Goal: Navigation & Orientation: Find specific page/section

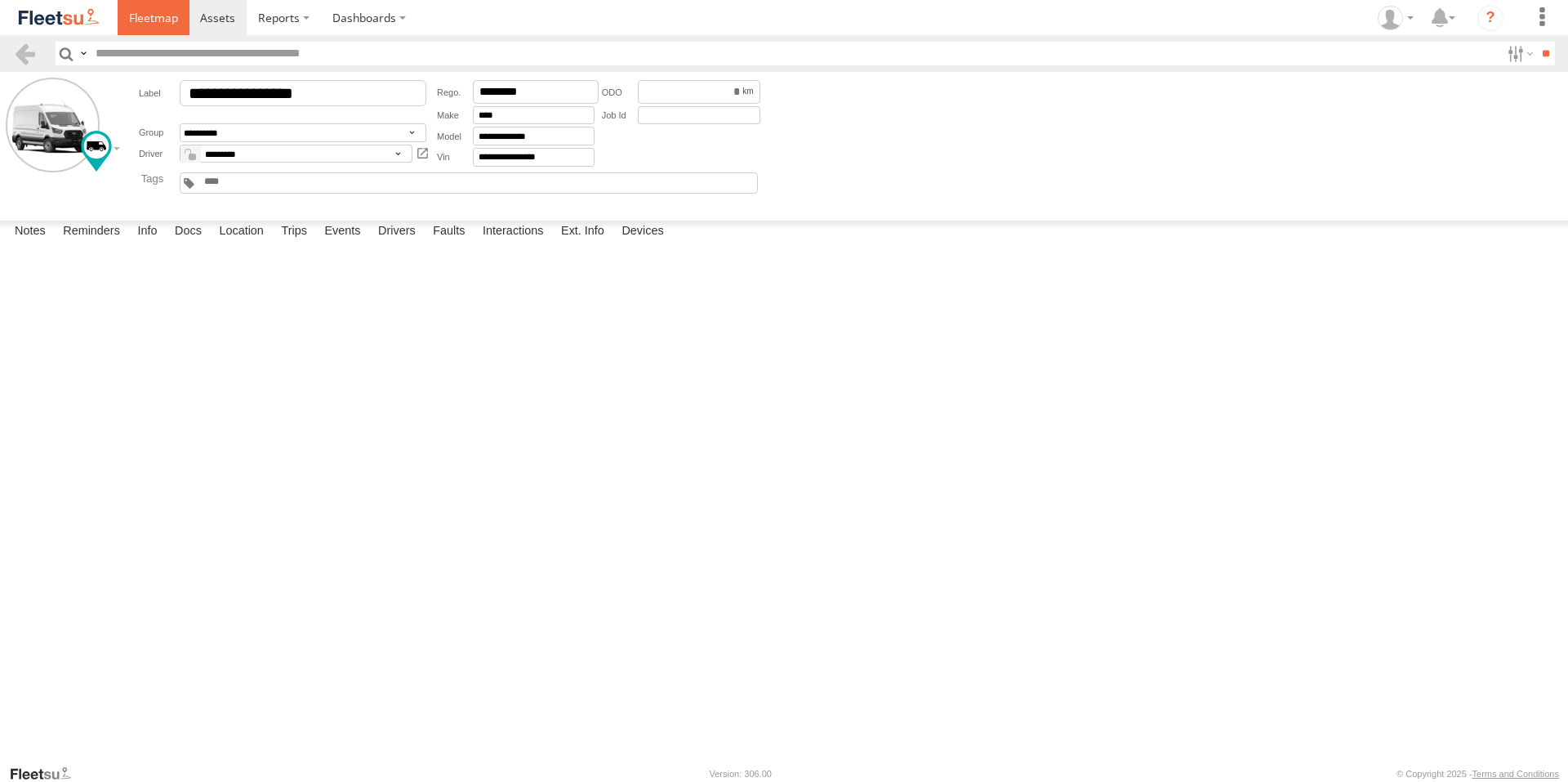
click at [149, 7] on link at bounding box center [154, 17] width 72 height 35
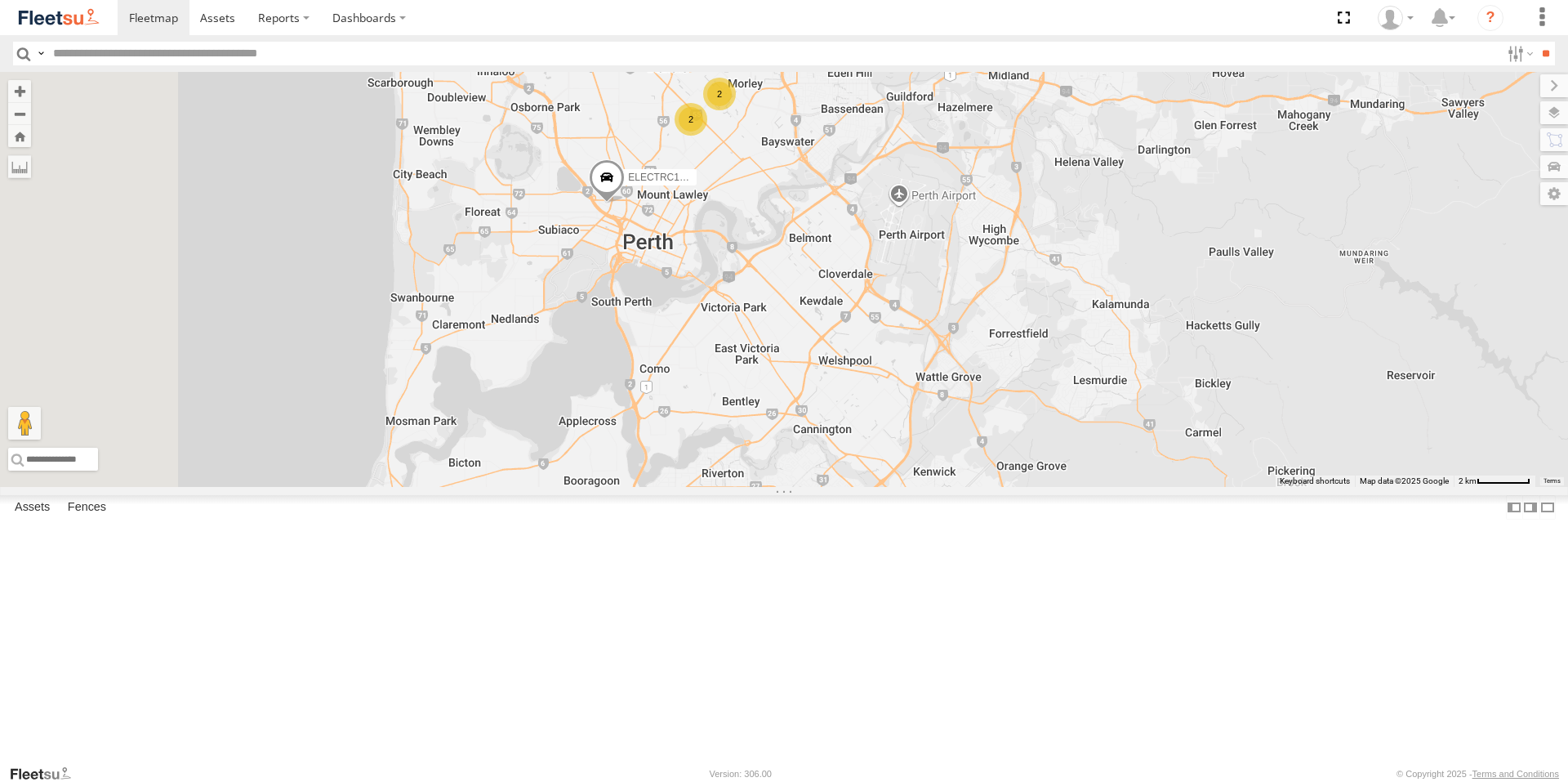
drag, startPoint x: 724, startPoint y: 366, endPoint x: 1025, endPoint y: 416, distance: 305.1
click at [1025, 416] on div "ELECTRIC7 - [PERSON_NAME] ELECTRC16 - [PERSON_NAME] ELECTRC12 - [PERSON_NAME] 2…" at bounding box center [784, 279] width 1568 height 415
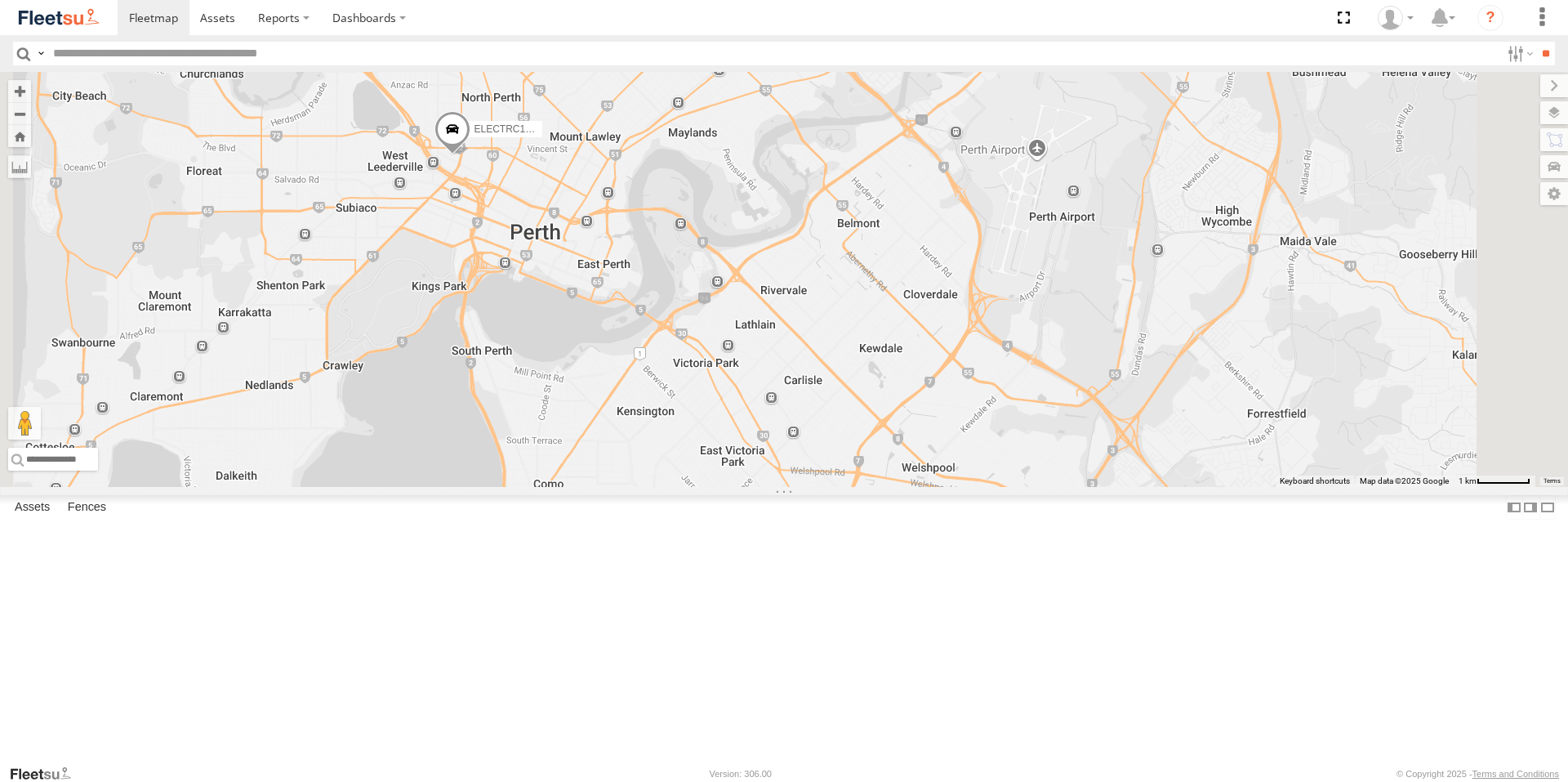
drag, startPoint x: 773, startPoint y: 348, endPoint x: 941, endPoint y: 384, distance: 171.8
click at [941, 384] on div "ELECTRIC7 - [PERSON_NAME] ELECTRC16 - [PERSON_NAME] ELECTRC12 - [PERSON_NAME] E…" at bounding box center [784, 279] width 1568 height 415
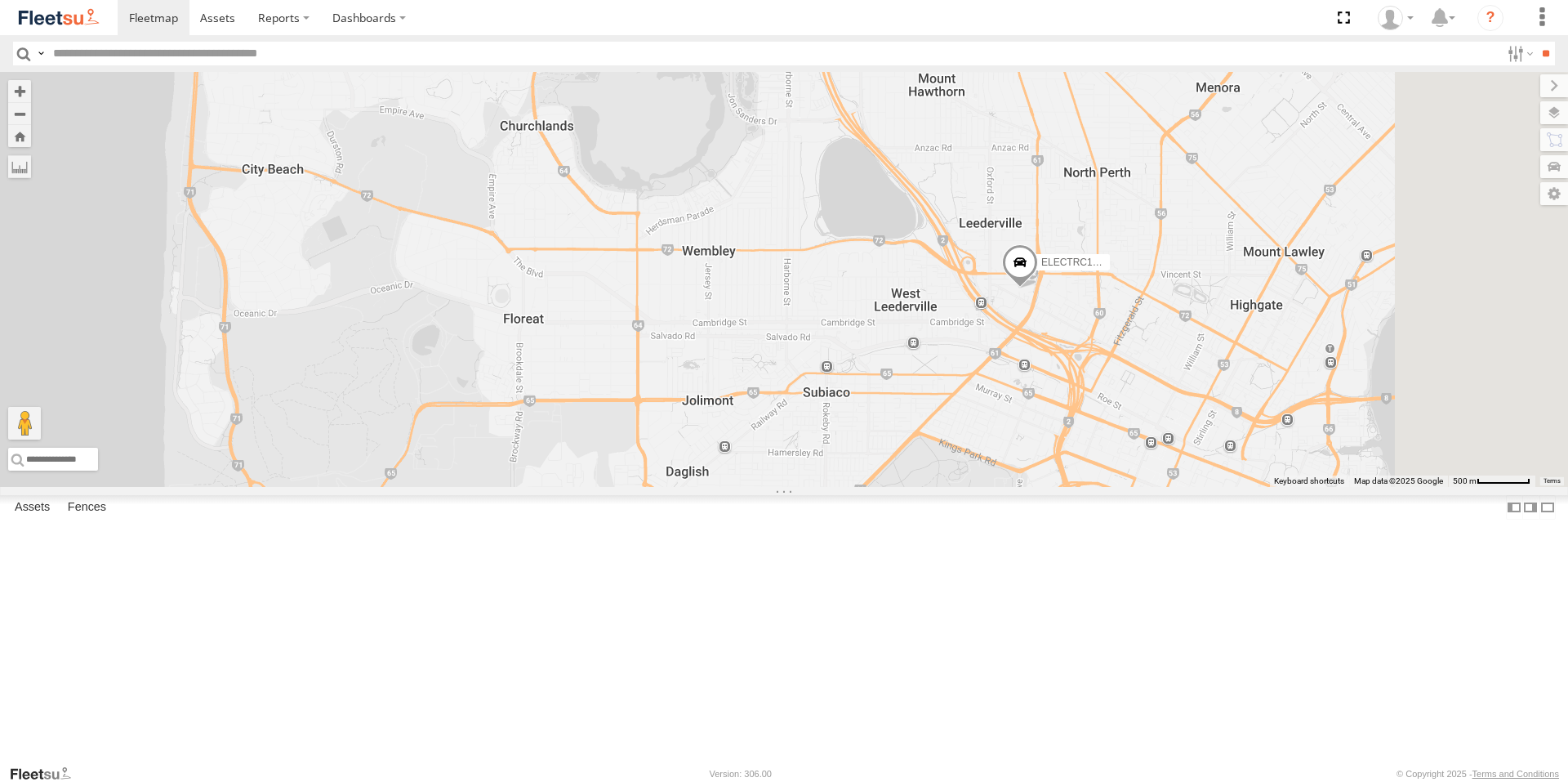
drag, startPoint x: 1336, startPoint y: 494, endPoint x: 1191, endPoint y: 506, distance: 145.5
click at [1191, 487] on div "ELECTRIC7 - [PERSON_NAME] ELECTRC16 - [PERSON_NAME] ELECTRC12 - [PERSON_NAME] E…" at bounding box center [784, 279] width 1568 height 415
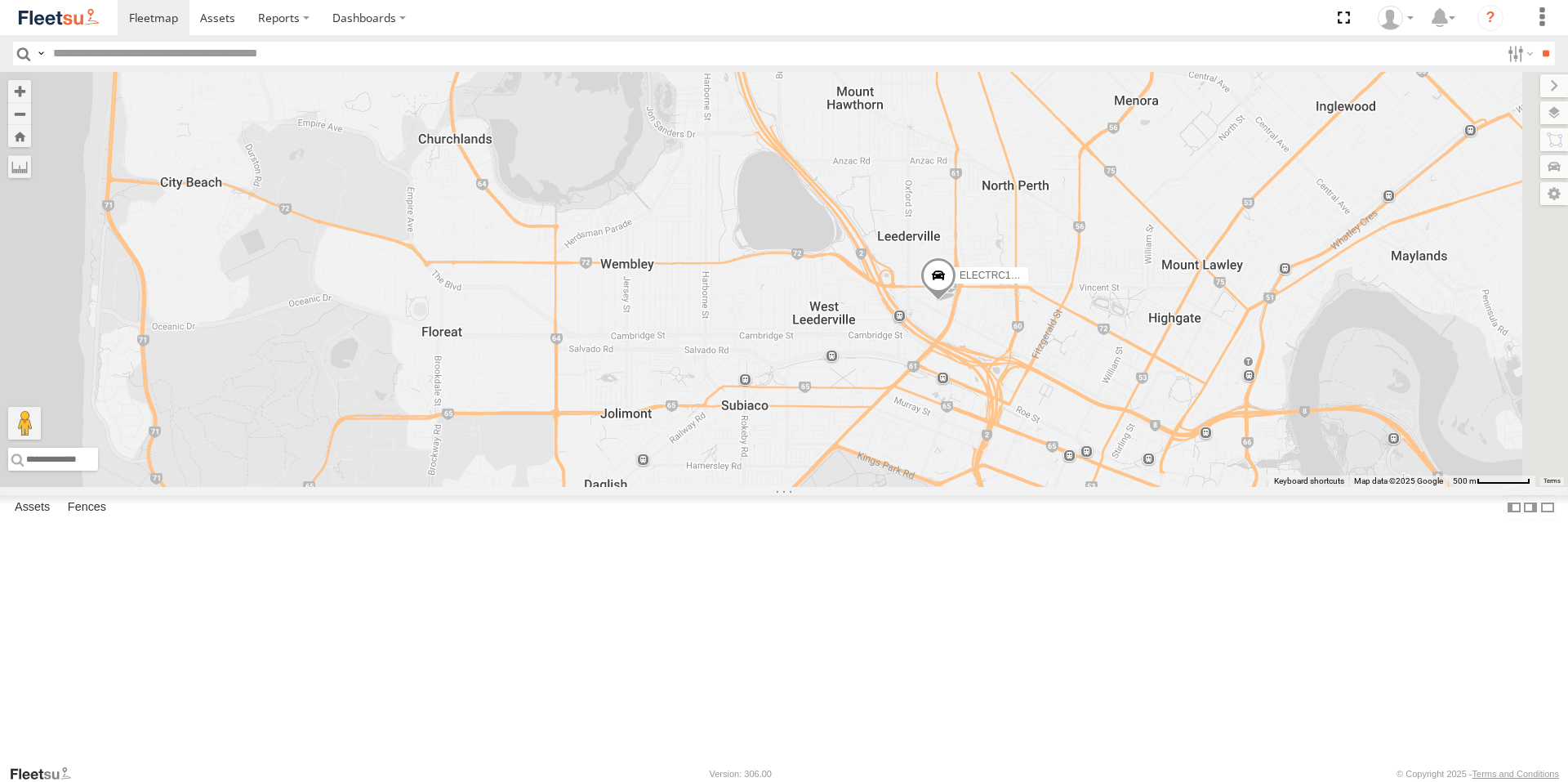
click at [956, 301] on span at bounding box center [938, 279] width 36 height 44
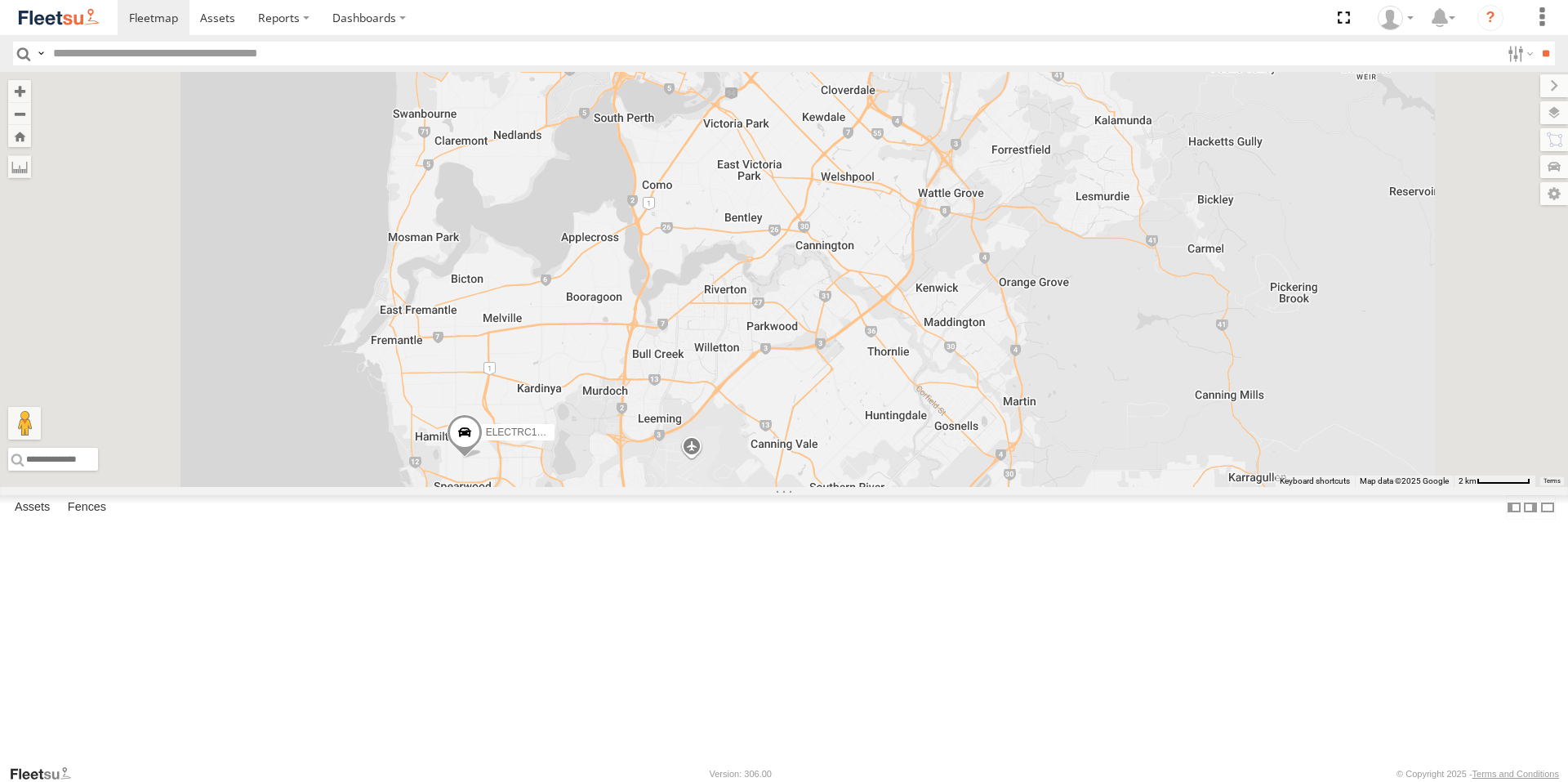
drag, startPoint x: 856, startPoint y: 178, endPoint x: 959, endPoint y: 633, distance: 466.5
click at [959, 487] on div "ELECTRIC7 - [PERSON_NAME] ELECTRIC3 - [PERSON_NAME] ELECTRC18 - Gav ELECTRC16 -…" at bounding box center [784, 279] width 1568 height 415
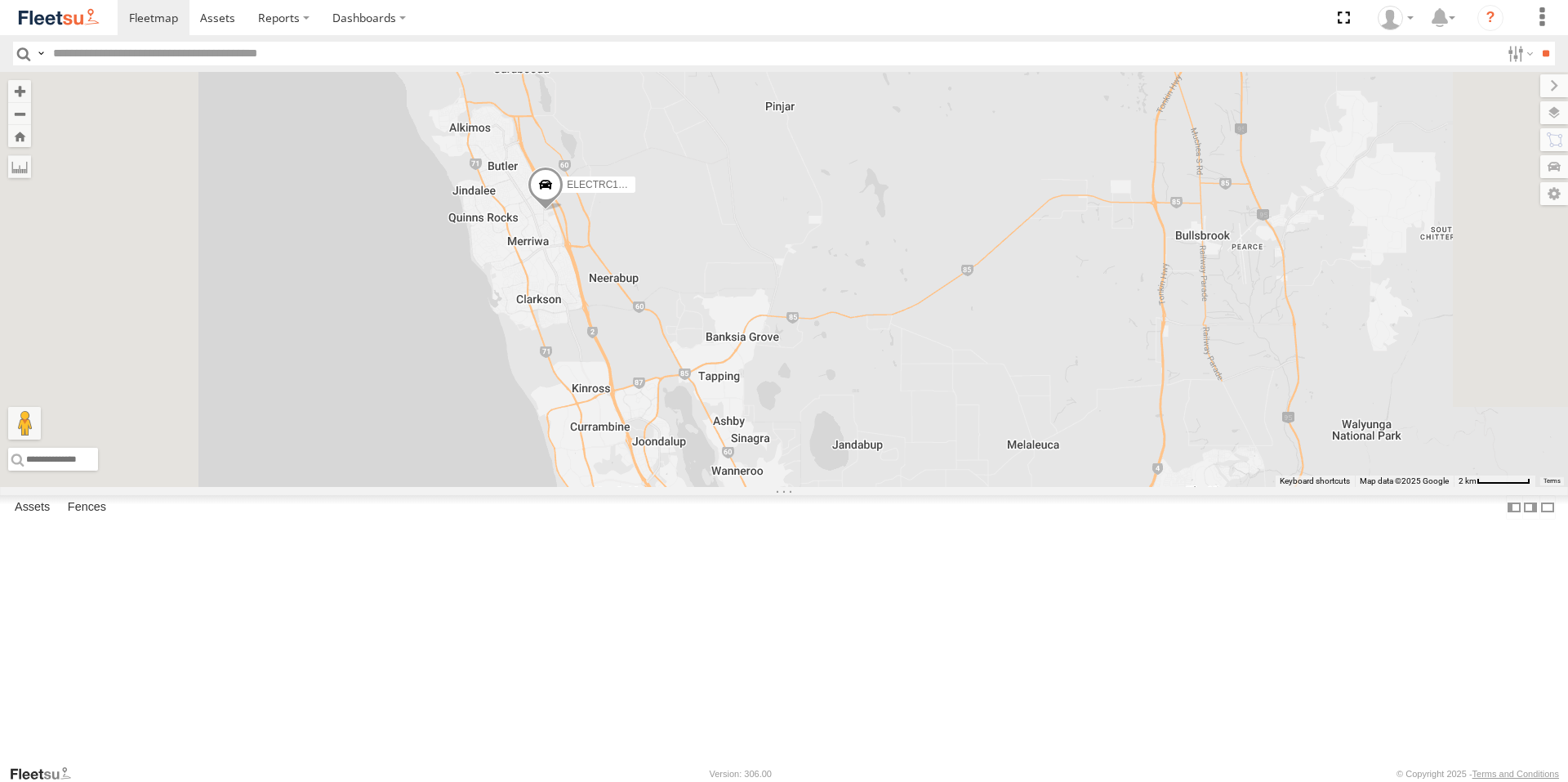
click at [563, 212] on span at bounding box center [546, 190] width 36 height 44
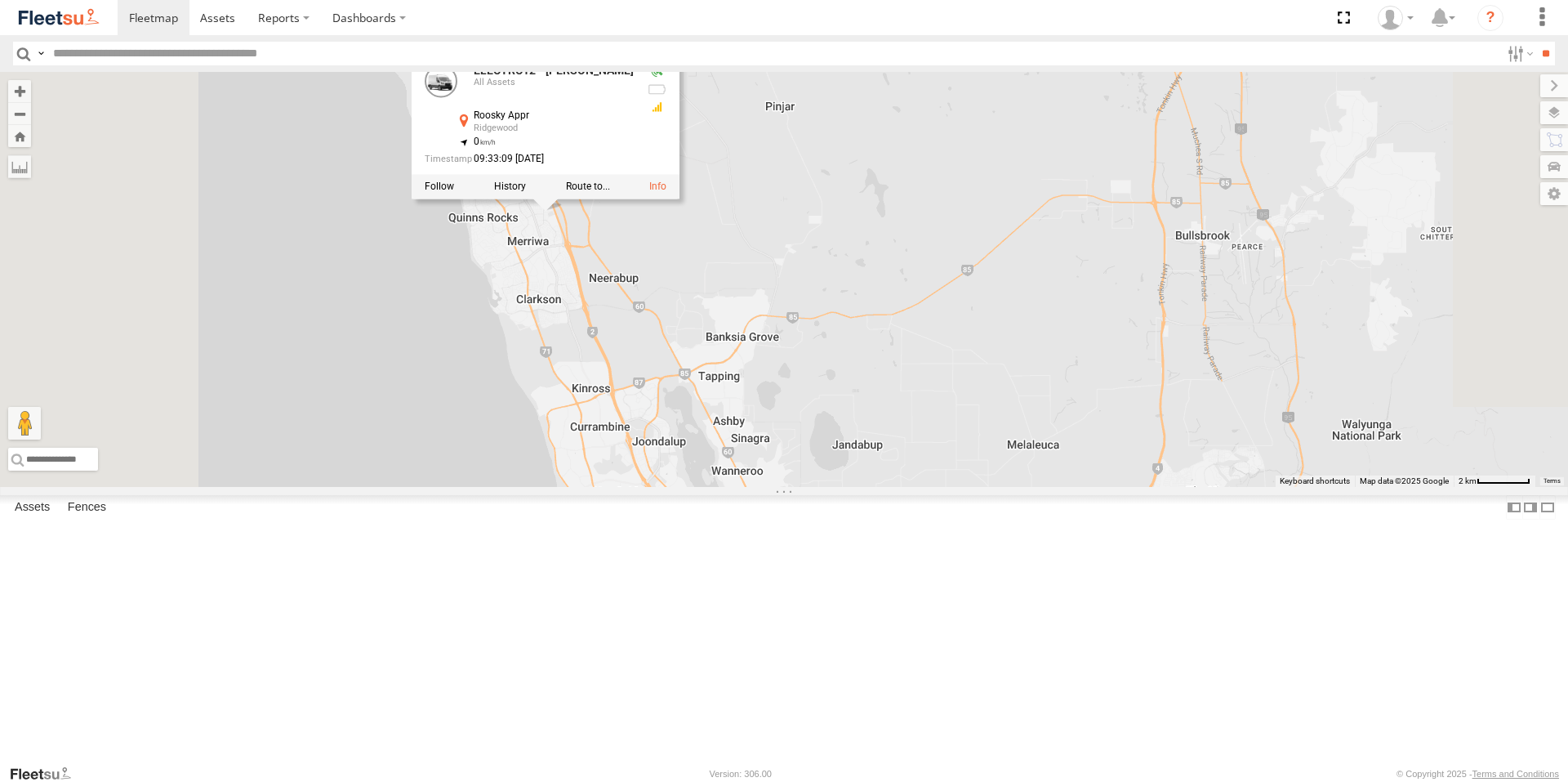
click at [930, 446] on div "ELECTRIC7 - [PERSON_NAME] ELECTRIC3 - [PERSON_NAME] ELECTRC18 - Gav ELECTRC16 -…" at bounding box center [784, 279] width 1568 height 415
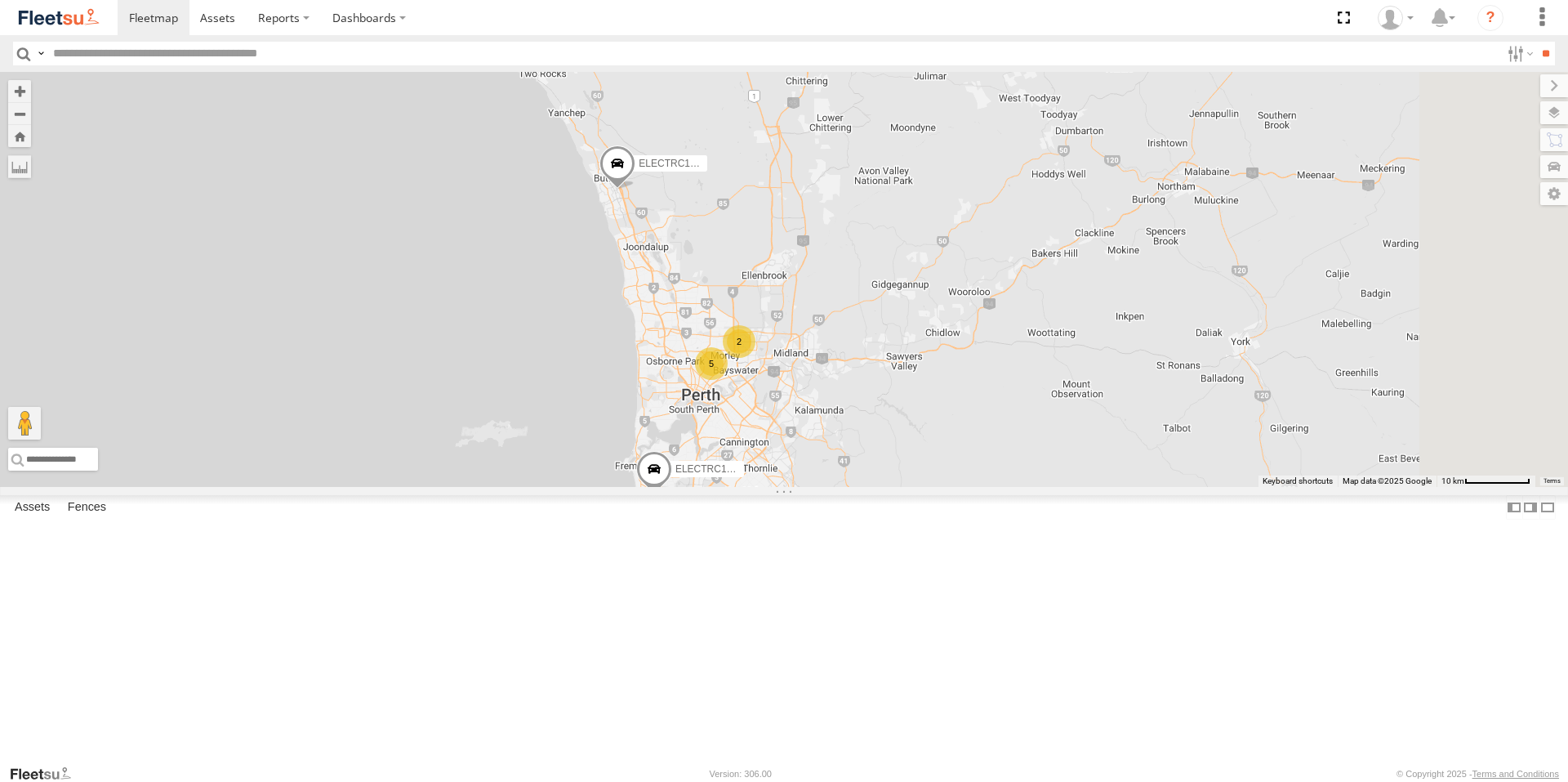
drag, startPoint x: 916, startPoint y: 582, endPoint x: 822, endPoint y: 447, distance: 164.5
click at [822, 447] on div "ELECTRIC7 - [PERSON_NAME] ELECTRC16 - [PERSON_NAME] ELECTRC12 - [PERSON_NAME] 5…" at bounding box center [784, 279] width 1568 height 415
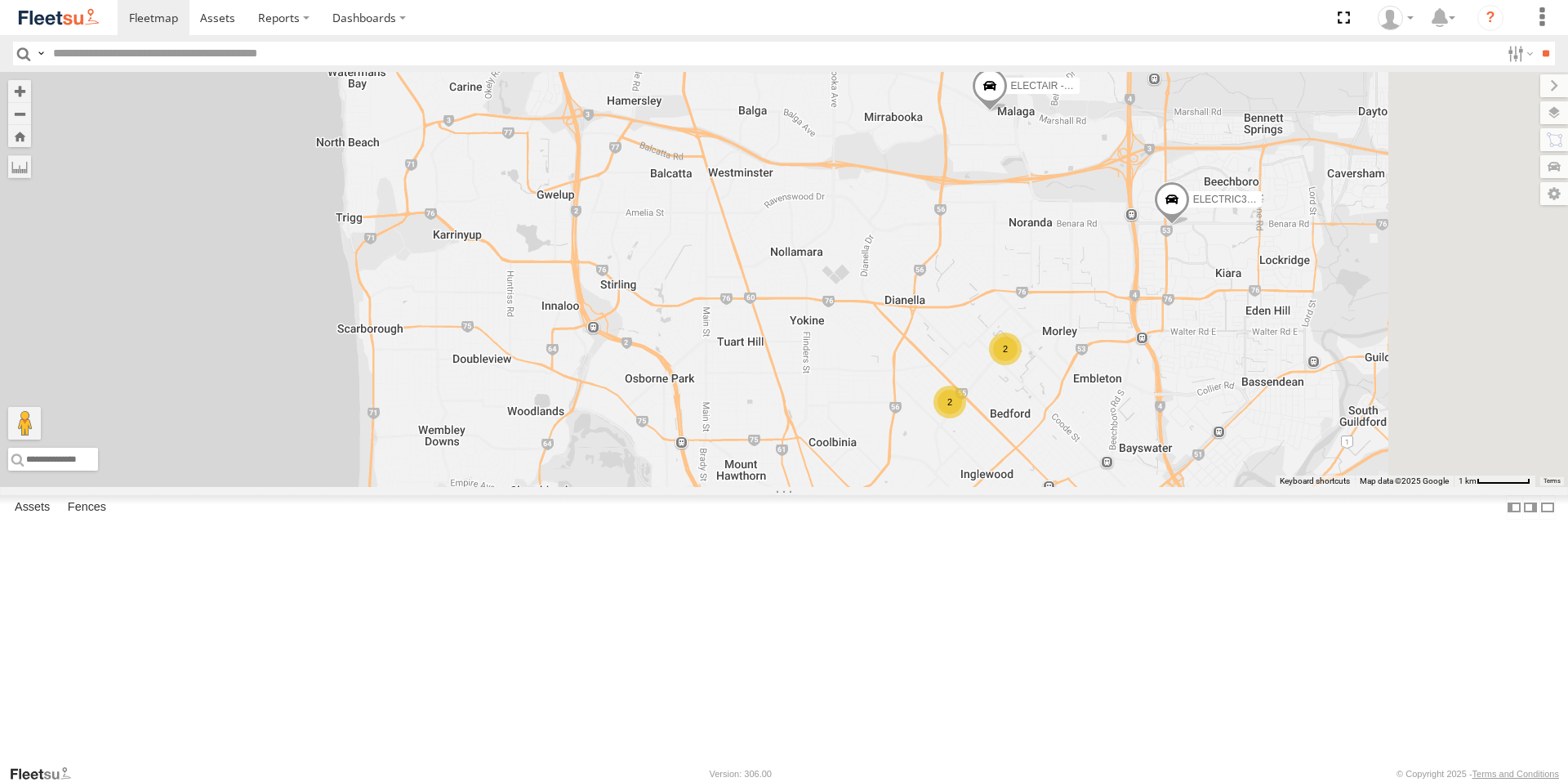
drag, startPoint x: 1048, startPoint y: 426, endPoint x: 966, endPoint y: 363, distance: 103.4
click at [929, 413] on div "ELECTRIC7 - [PERSON_NAME] ELECTRC16 - [PERSON_NAME] ELECTRC12 - [PERSON_NAME] E…" at bounding box center [784, 279] width 1568 height 415
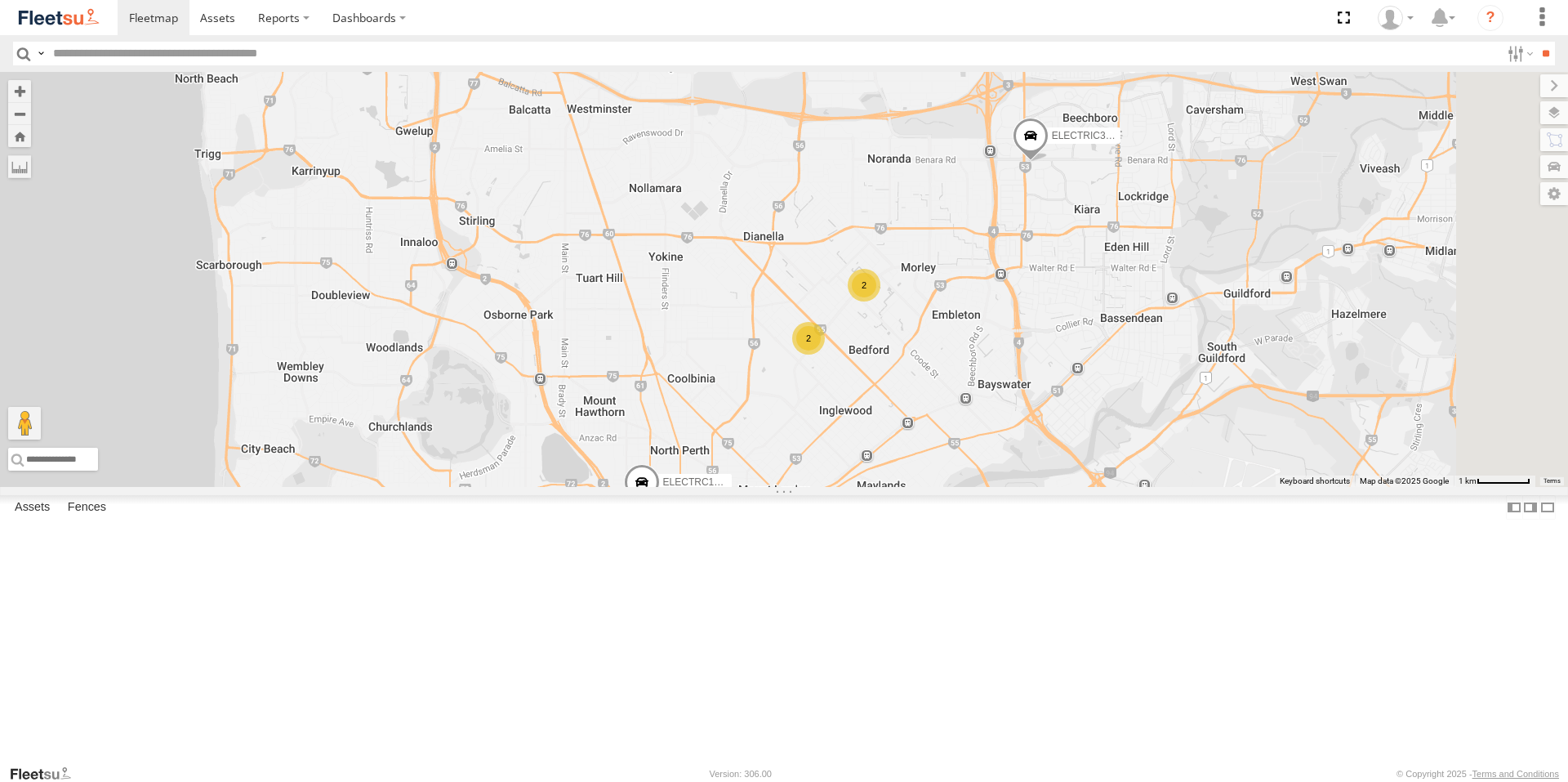
drag, startPoint x: 1285, startPoint y: 522, endPoint x: 1153, endPoint y: 395, distance: 183.2
click at [1162, 449] on div "ELECTRIC7 - [PERSON_NAME] ELECTRC16 - [PERSON_NAME] ELECTRC12 - [PERSON_NAME] E…" at bounding box center [784, 279] width 1568 height 415
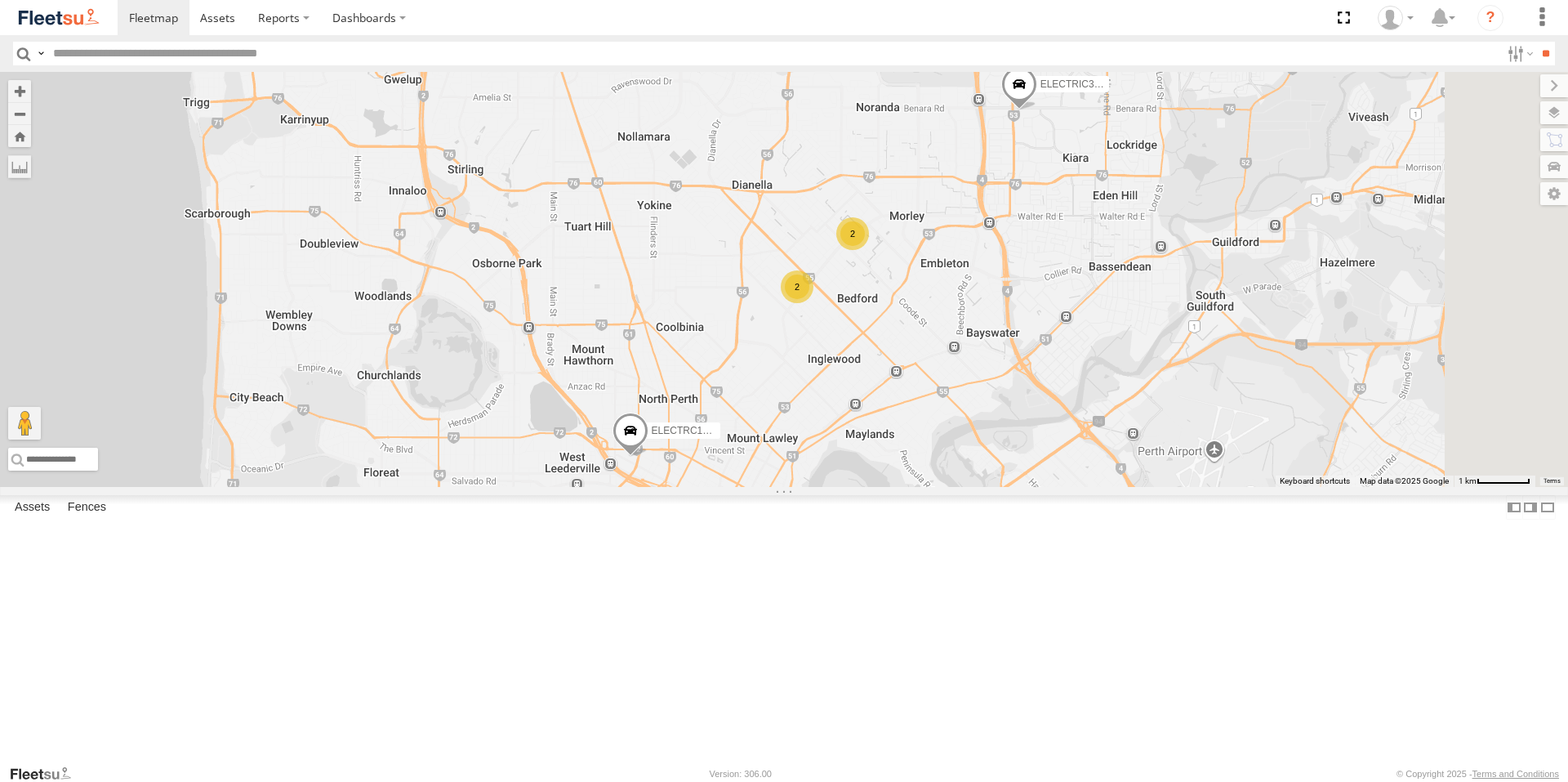
drag, startPoint x: 1153, startPoint y: 395, endPoint x: 1153, endPoint y: 370, distance: 25.0
click at [1153, 372] on div "ELECTRIC7 - [PERSON_NAME] ELECTRC16 - [PERSON_NAME] ELECTRC12 - [PERSON_NAME] E…" at bounding box center [784, 279] width 1568 height 415
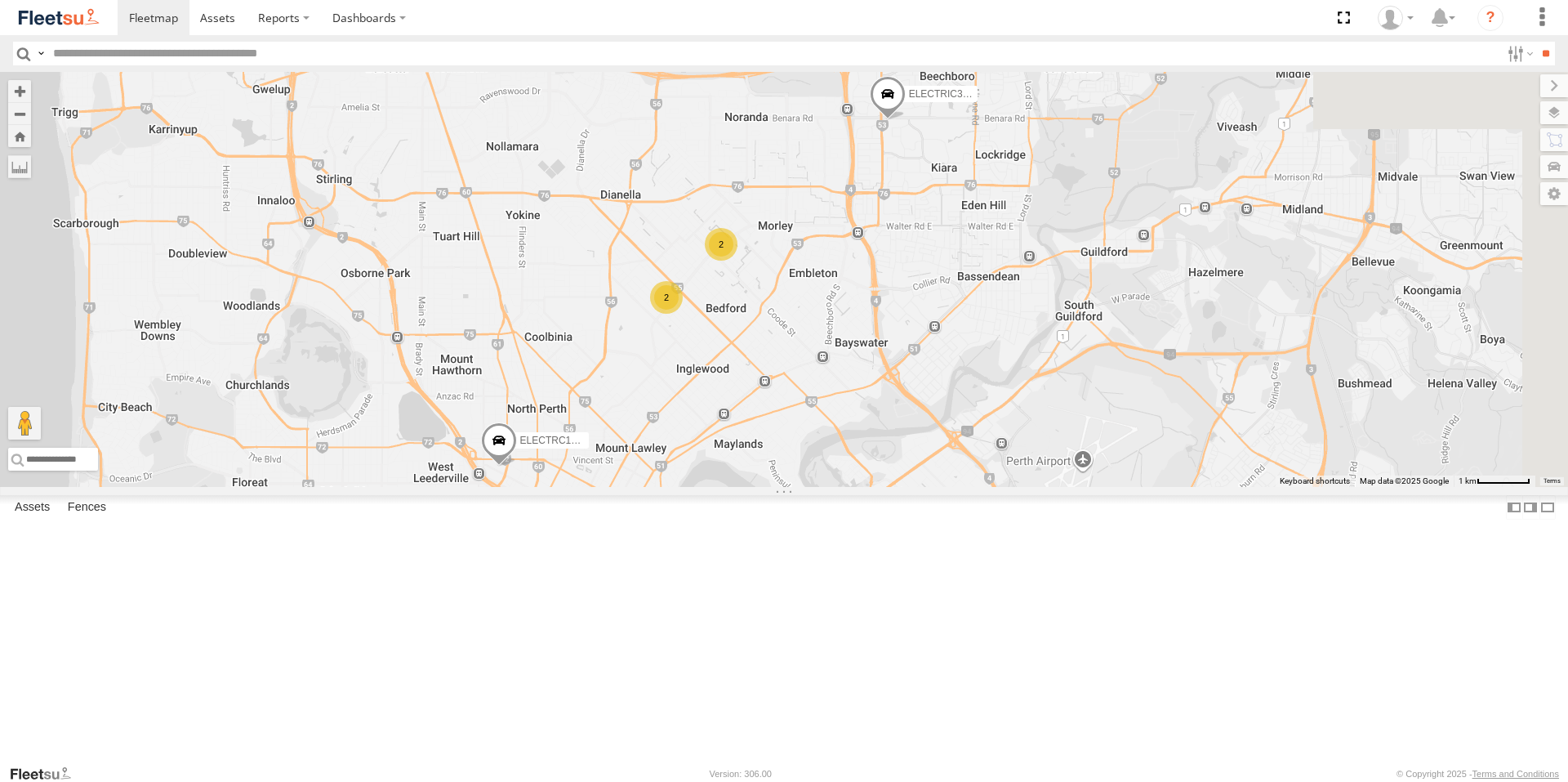
drag, startPoint x: 1164, startPoint y: 423, endPoint x: 1024, endPoint y: 482, distance: 151.9
click at [1024, 482] on div "ELECTRIC7 - [PERSON_NAME] ELECTRC16 - [PERSON_NAME] ELECTRC12 - [PERSON_NAME] E…" at bounding box center [784, 279] width 1568 height 415
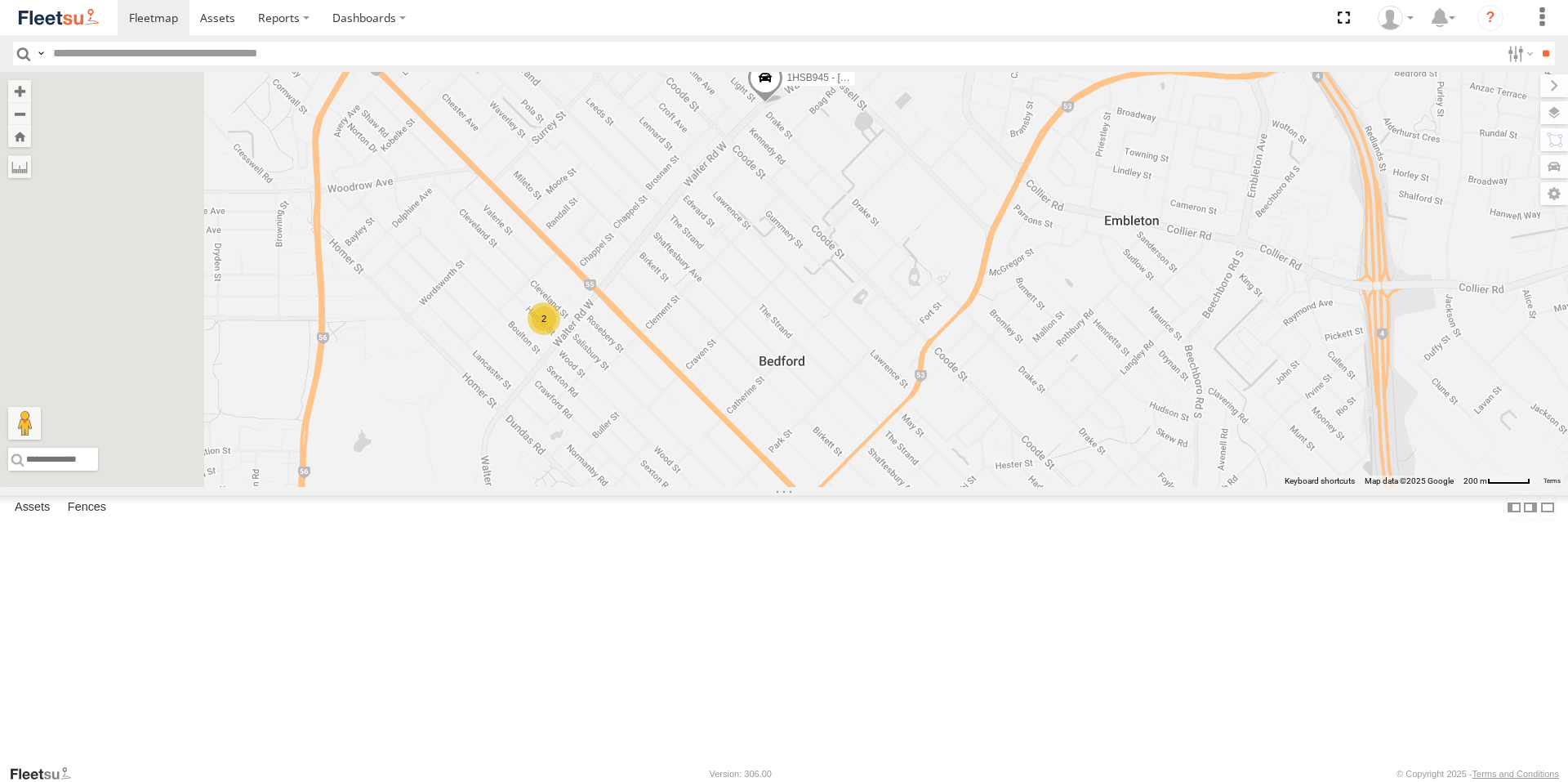
drag, startPoint x: 754, startPoint y: 371, endPoint x: 995, endPoint y: 396, distance: 242.3
click at [995, 396] on div "ELECTRIC7 - [PERSON_NAME] ELECTRC16 - [PERSON_NAME] ELECTRC12 - [PERSON_NAME] E…" at bounding box center [784, 279] width 1568 height 415
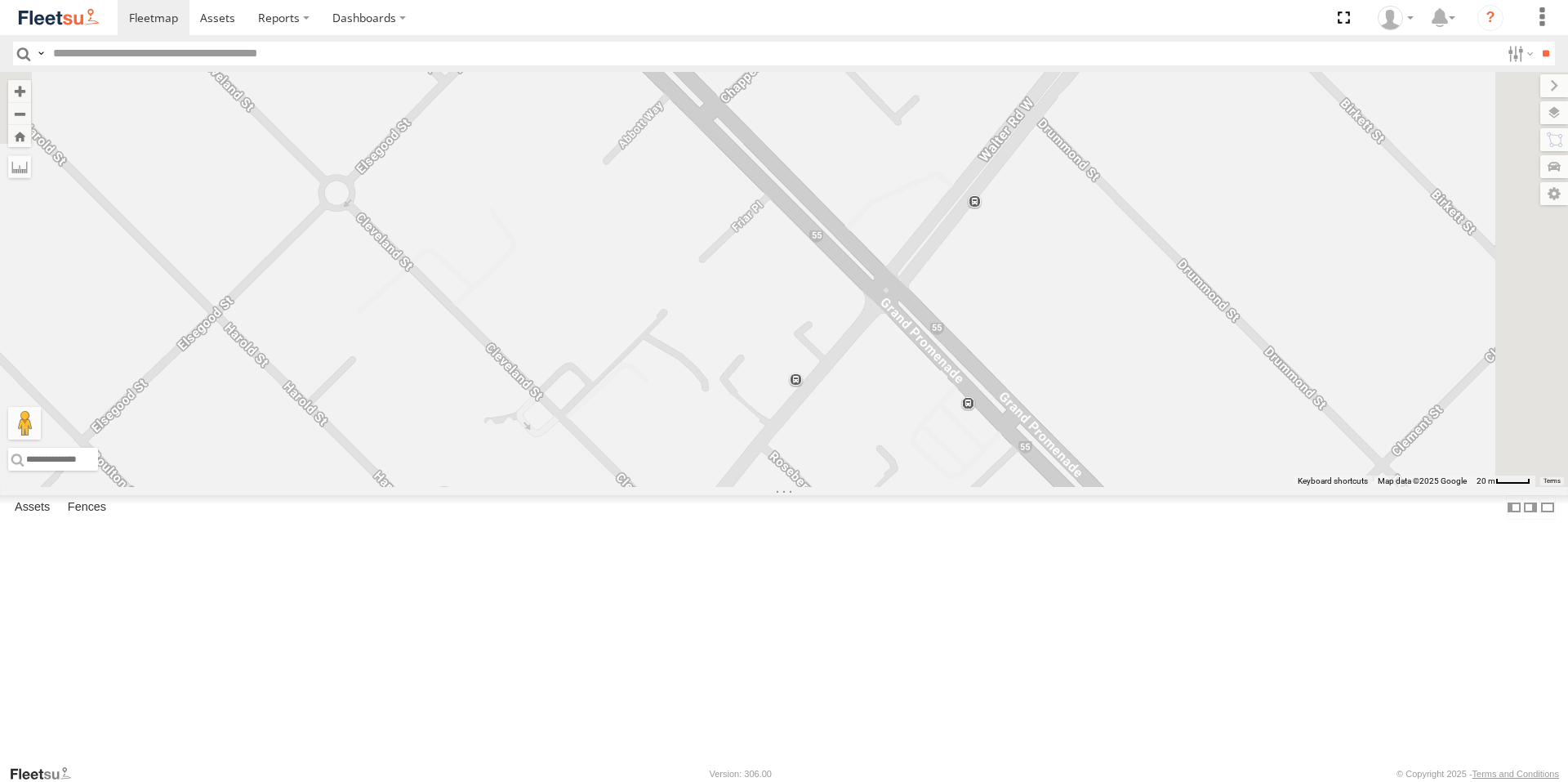
drag, startPoint x: 1308, startPoint y: 207, endPoint x: 1092, endPoint y: 561, distance: 414.7
click at [1092, 487] on div "ELECTRIC7 - [PERSON_NAME] ELECTRC16 - [PERSON_NAME] ELECTRC12 - [PERSON_NAME] E…" at bounding box center [784, 279] width 1568 height 415
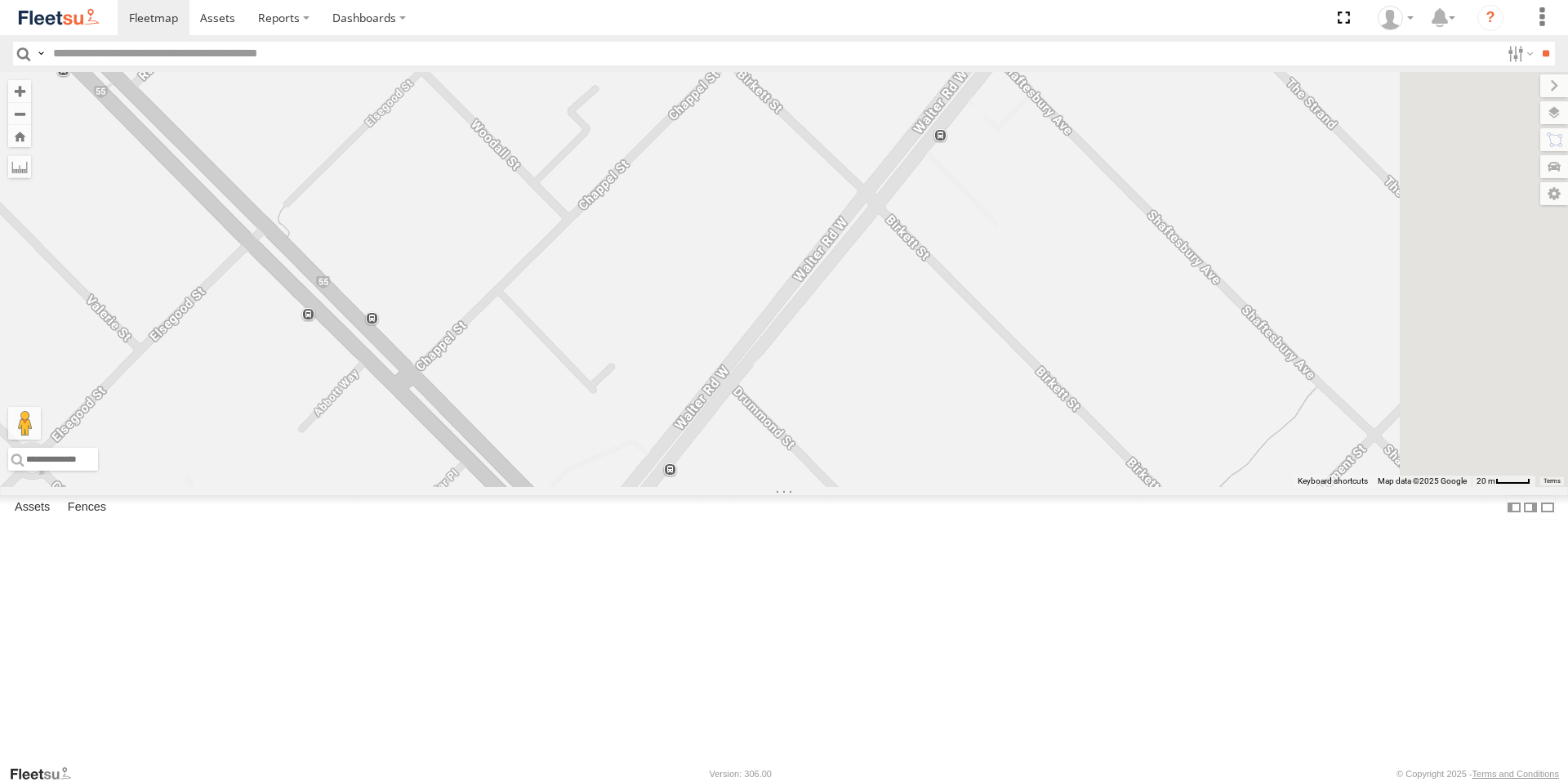
drag, startPoint x: 1308, startPoint y: 288, endPoint x: 965, endPoint y: 527, distance: 418.1
click at [964, 487] on div "ELECTRIC7 - [PERSON_NAME] ELECTRC16 - [PERSON_NAME] ELECTRC12 - [PERSON_NAME] E…" at bounding box center [784, 279] width 1568 height 415
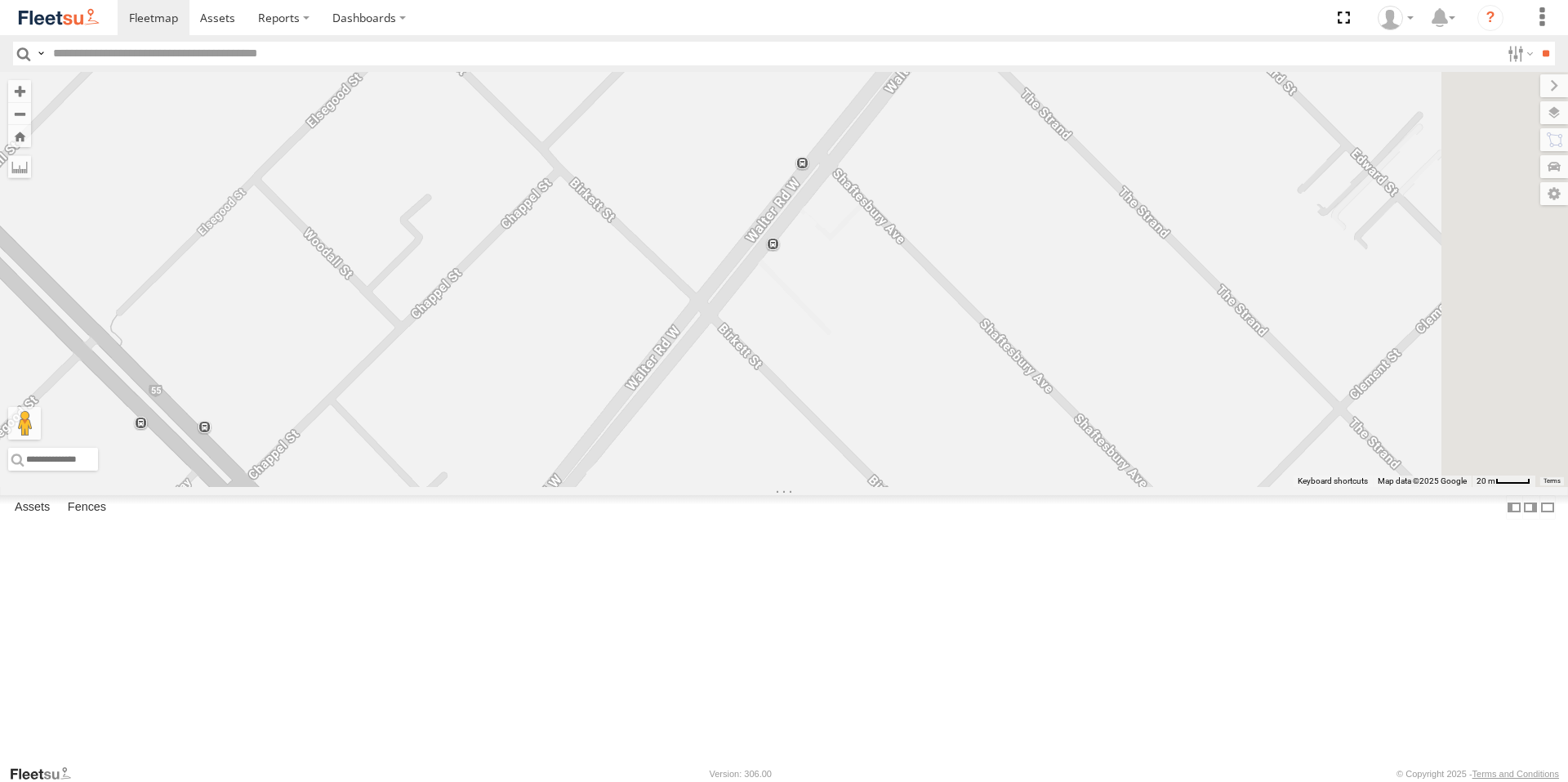
drag, startPoint x: 1121, startPoint y: 311, endPoint x: 986, endPoint y: 490, distance: 224.2
click at [986, 487] on div "ELECTRIC7 - [PERSON_NAME] ELECTRC16 - [PERSON_NAME] ELECTRC12 - [PERSON_NAME] E…" at bounding box center [784, 279] width 1568 height 415
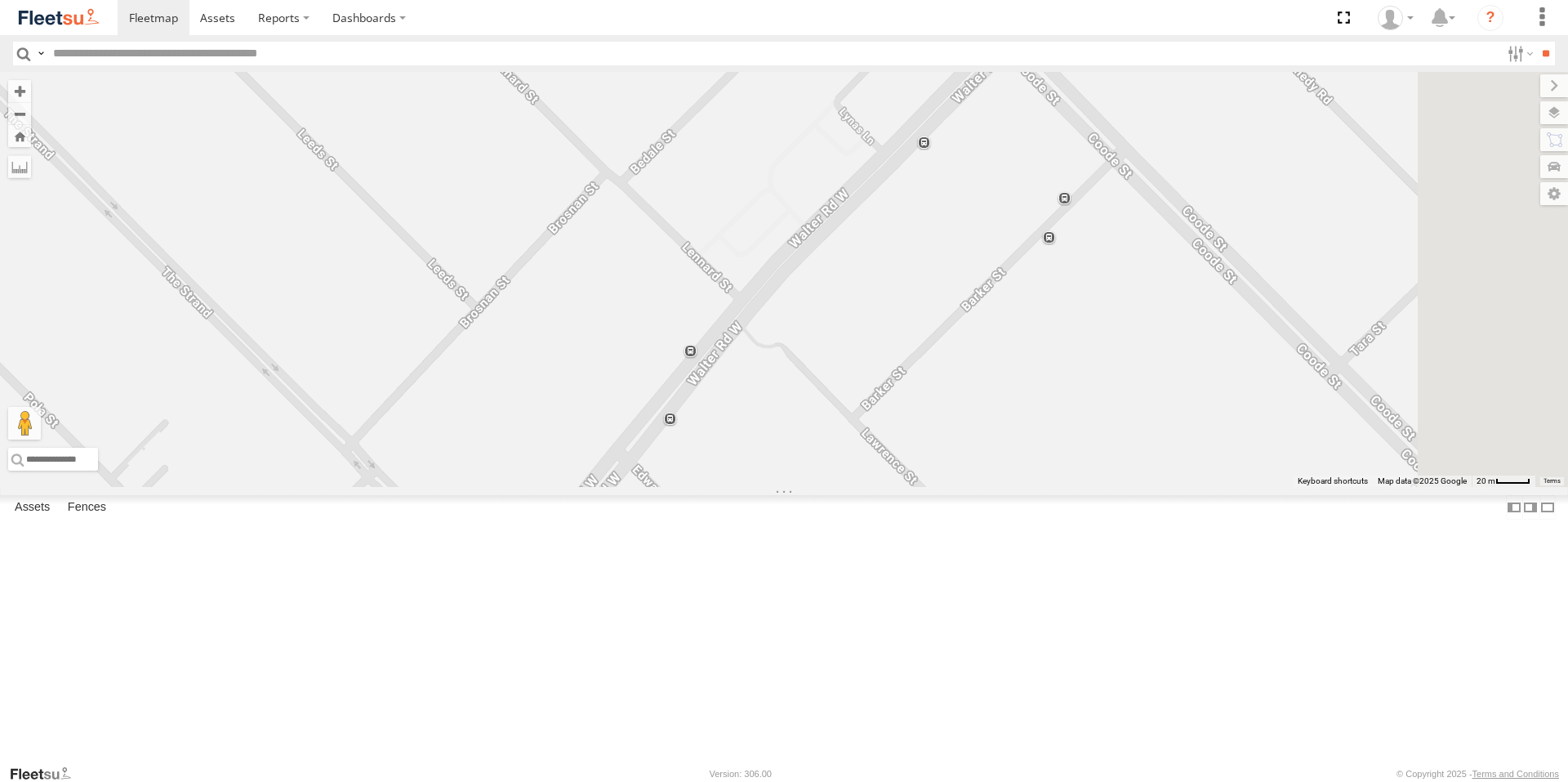
drag, startPoint x: 1158, startPoint y: 340, endPoint x: 1046, endPoint y: 471, distance: 172.4
click at [1046, 473] on div "ELECTRIC7 - [PERSON_NAME] ELECTRC16 - [PERSON_NAME] ELECTRC12 - [PERSON_NAME] E…" at bounding box center [784, 279] width 1568 height 415
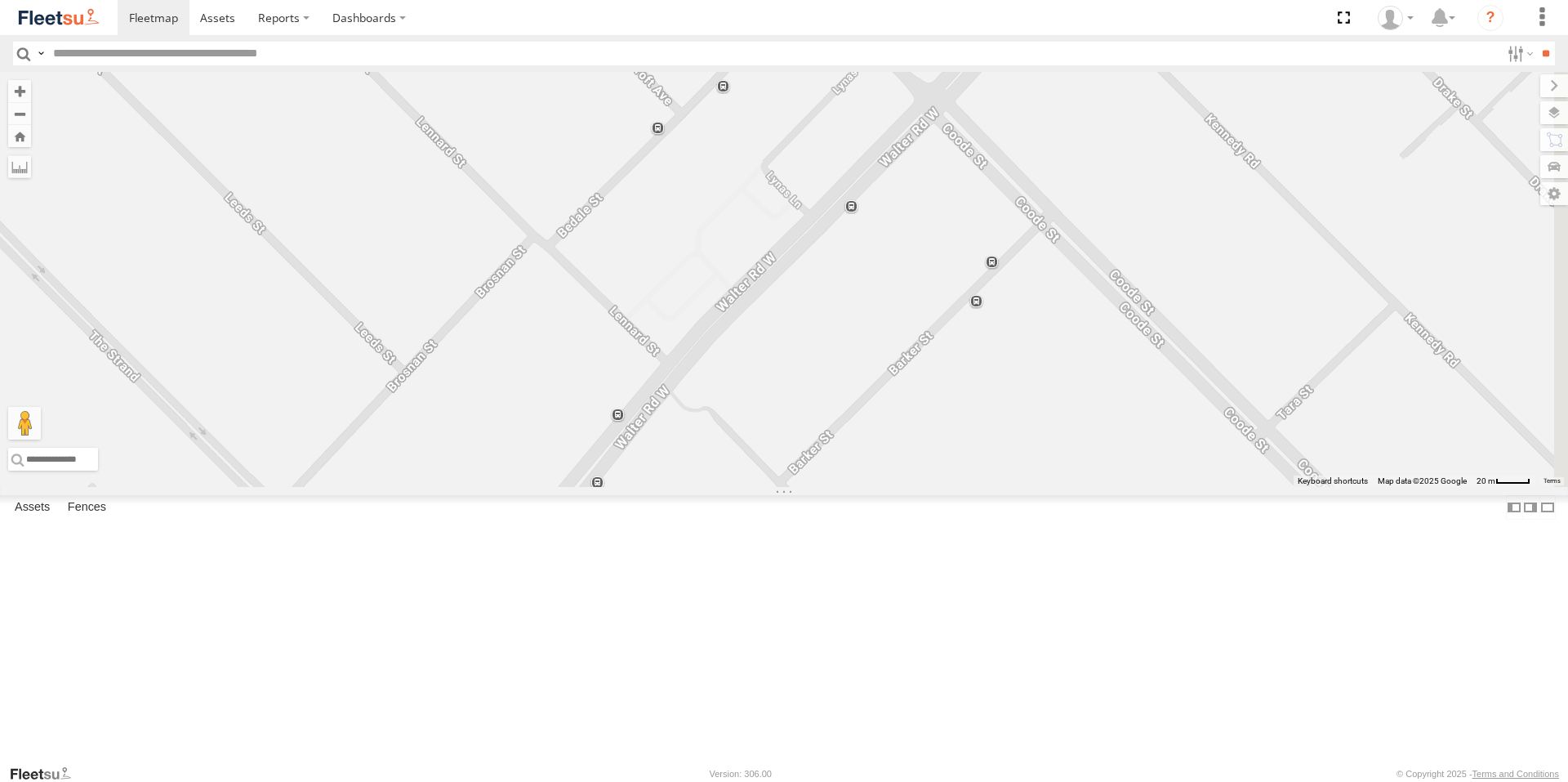
drag, startPoint x: 1276, startPoint y: 311, endPoint x: 1058, endPoint y: 487, distance: 280.2
click at [1059, 487] on div "ELECTRIC7 - [PERSON_NAME] ELECTRC16 - [PERSON_NAME] ELECTRC12 - [PERSON_NAME] E…" at bounding box center [784, 279] width 1568 height 415
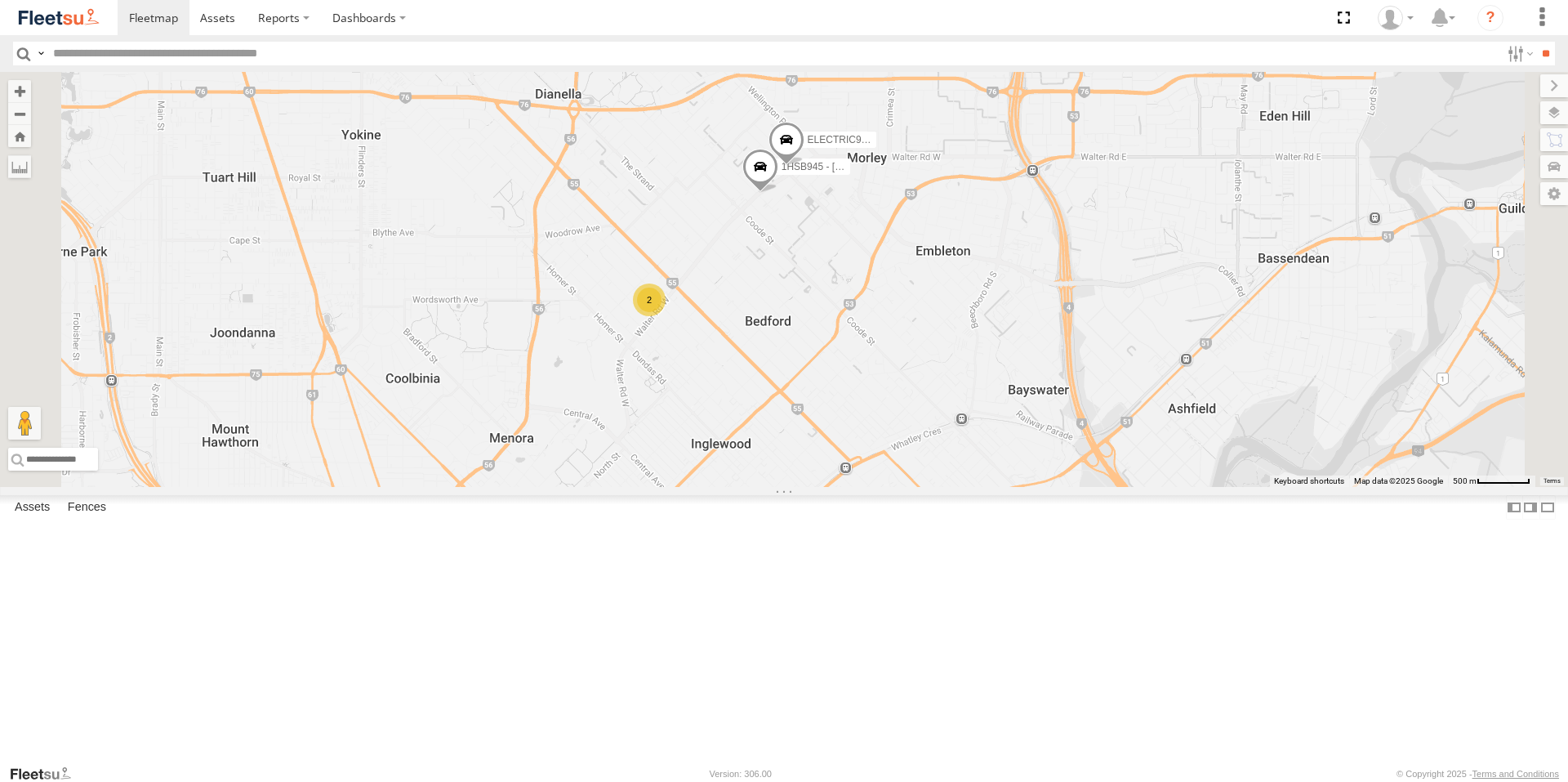
drag, startPoint x: 897, startPoint y: 546, endPoint x: 958, endPoint y: 352, distance: 203.4
click at [948, 364] on div "1HSB945 - Ben ELECTRIC9 - [PERSON_NAME] 2 ELECTRIC3 - [PERSON_NAME]" at bounding box center [784, 279] width 1568 height 415
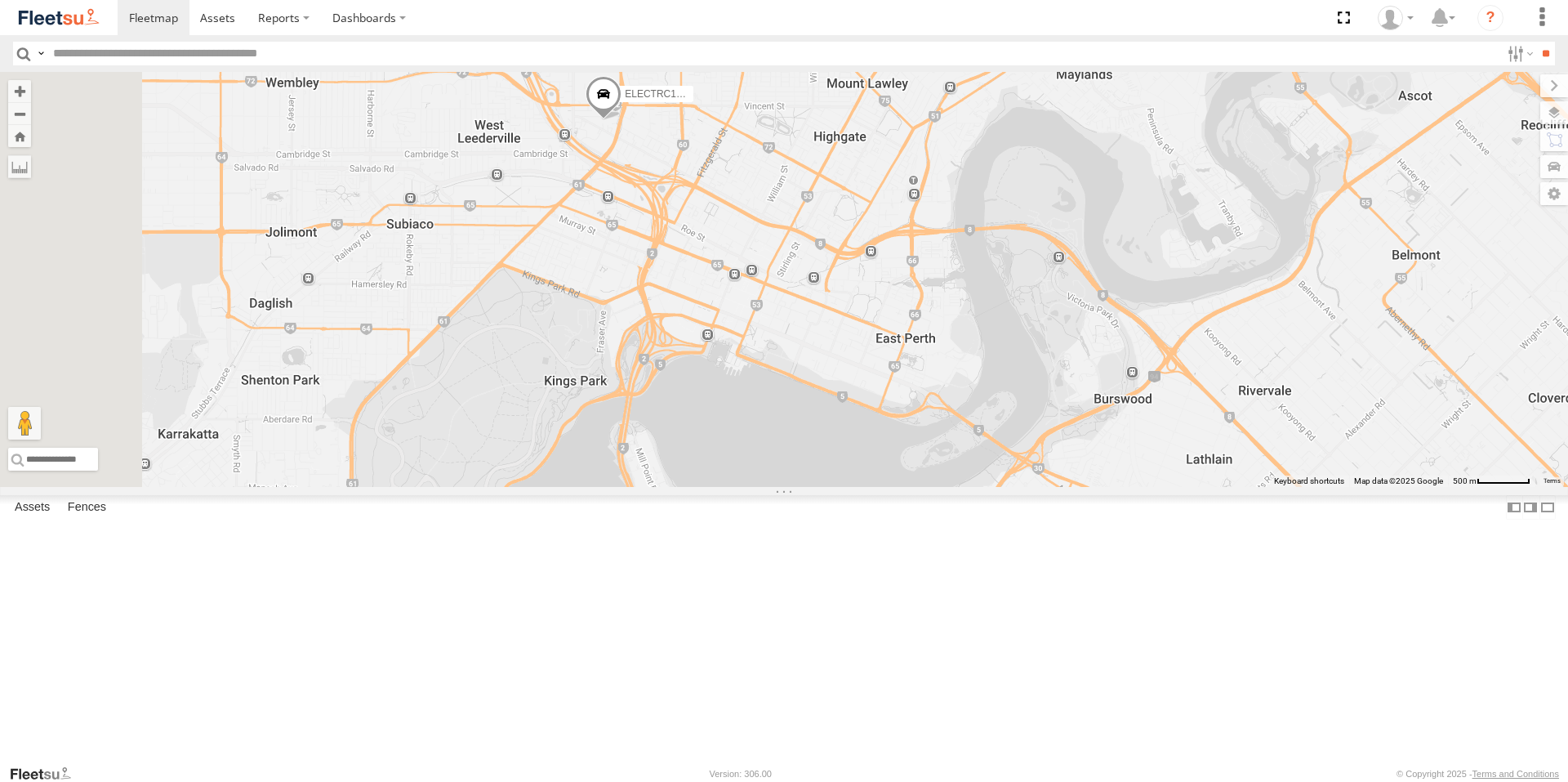
drag, startPoint x: 952, startPoint y: 406, endPoint x: 1018, endPoint y: 487, distance: 104.5
click at [1075, 487] on div "1HSB945 - Ben ELECTRIC9 - [PERSON_NAME] 2 ELECTRIC3 - [PERSON_NAME] ELECTRC18 -…" at bounding box center [784, 279] width 1568 height 415
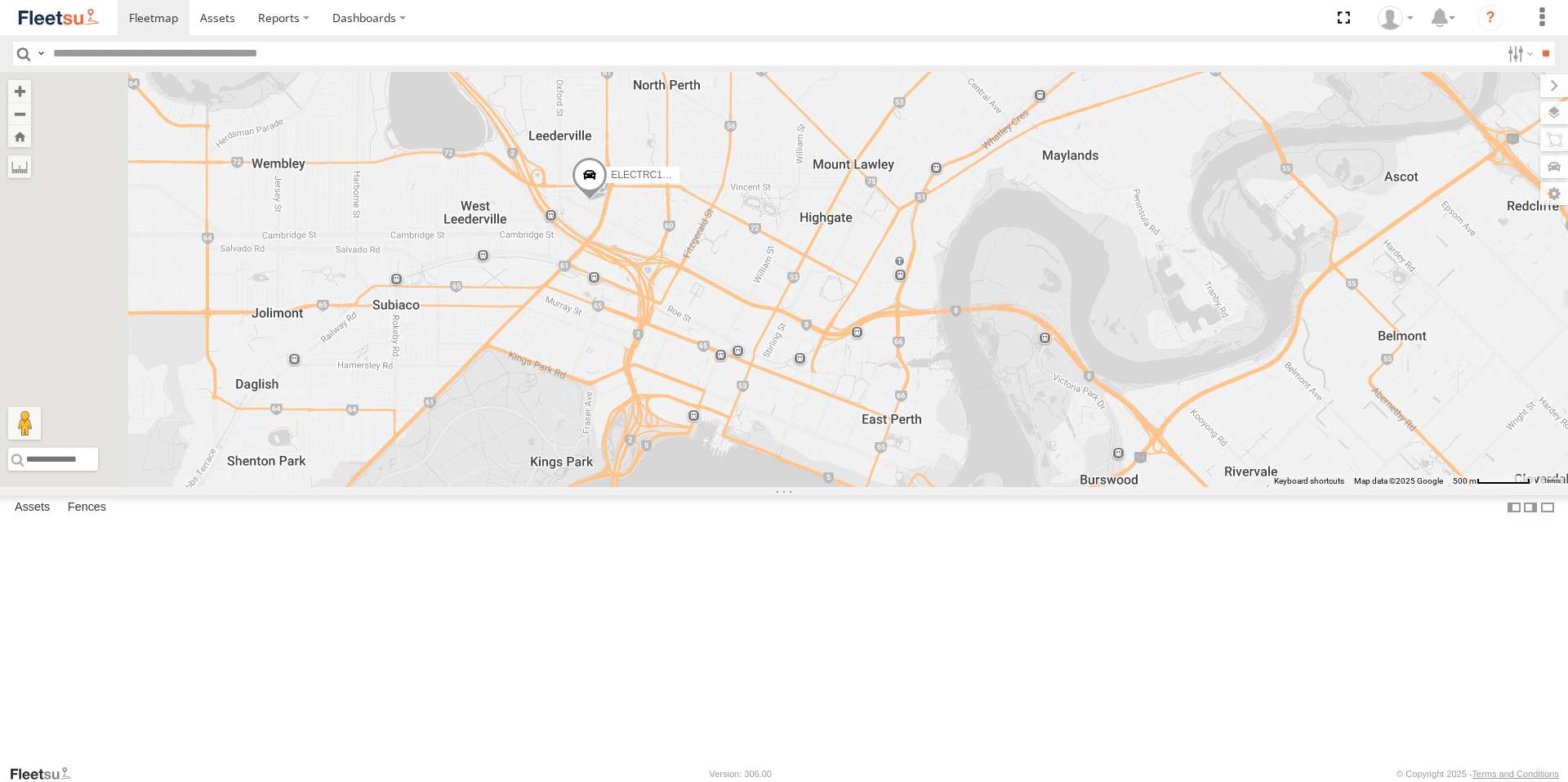
drag, startPoint x: 1020, startPoint y: 462, endPoint x: 878, endPoint y: 227, distance: 274.6
click at [879, 231] on div "1HSB945 - Ben ELECTRIC9 - [PERSON_NAME] 2 ELECTRIC3 - [PERSON_NAME] ELECTRC18 -…" at bounding box center [784, 279] width 1568 height 415
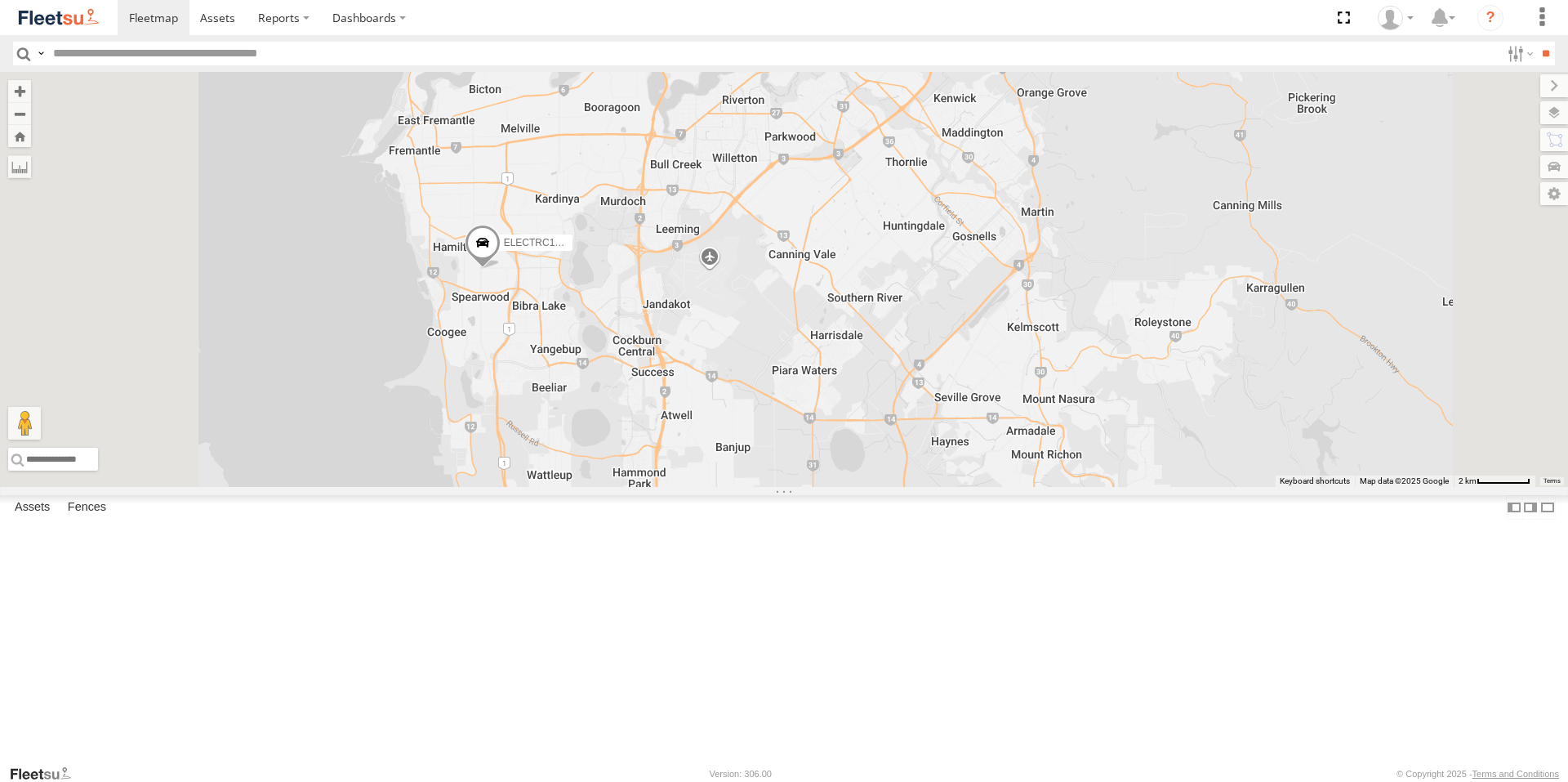
click at [501, 269] on span at bounding box center [483, 247] width 36 height 44
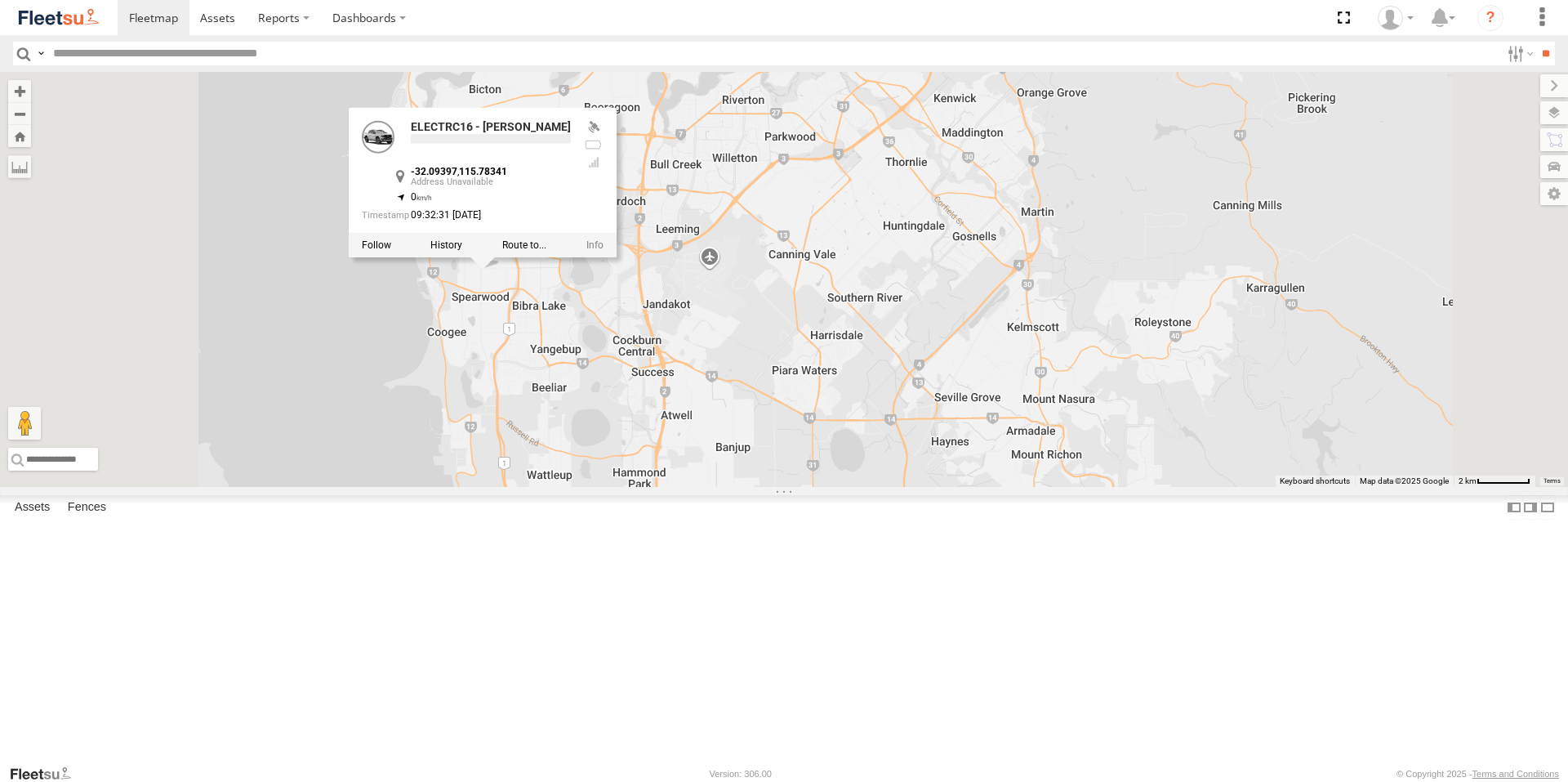
click at [617, 256] on div at bounding box center [483, 245] width 268 height 25
click at [948, 366] on div "ELECTRIC3 - [PERSON_NAME] ELECTRC18 - Gav ELECTRC16 - [PERSON_NAME] ELECTRC16 -…" at bounding box center [784, 279] width 1568 height 415
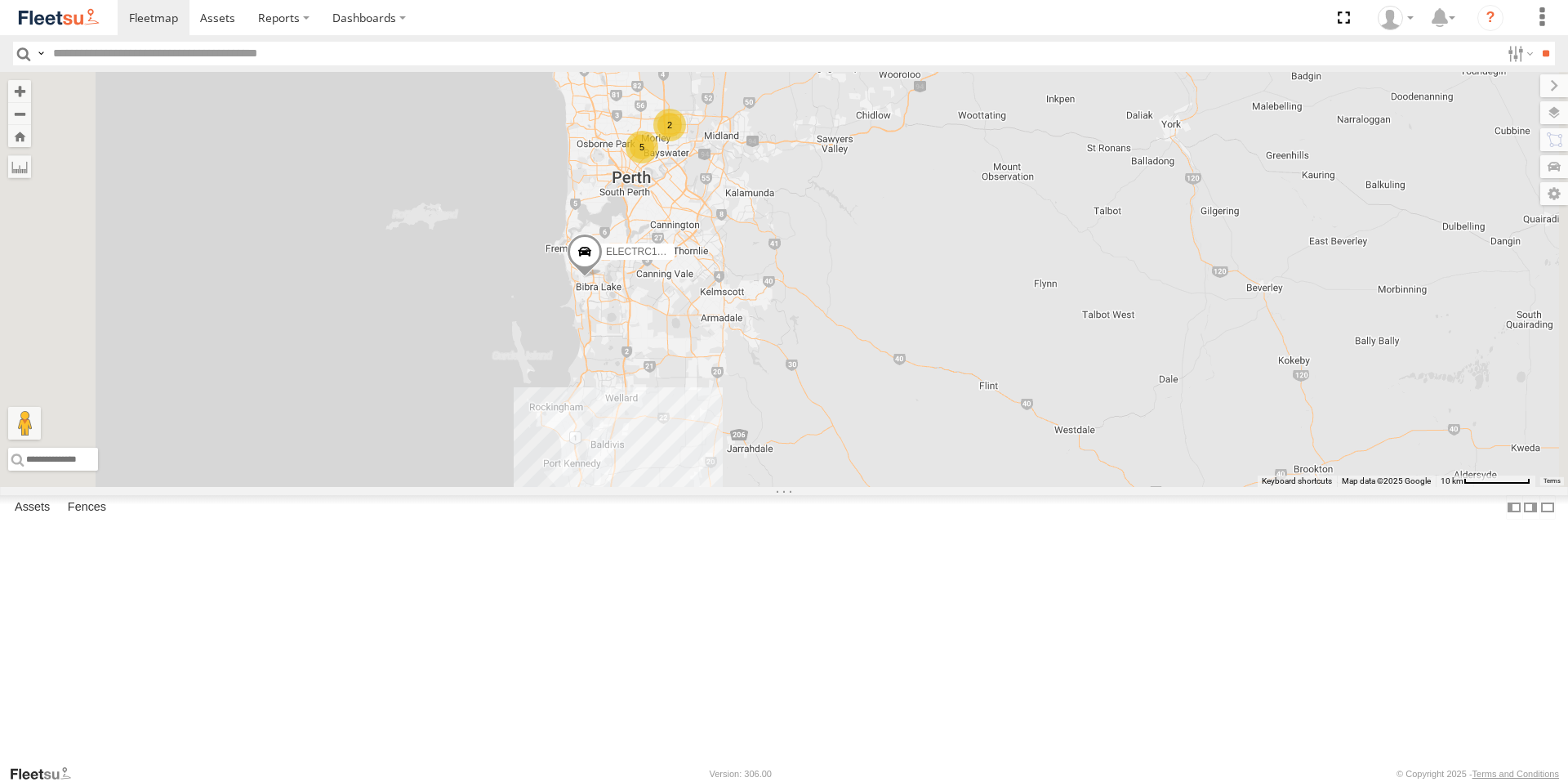
drag, startPoint x: 1093, startPoint y: 342, endPoint x: 1094, endPoint y: 452, distance: 110.0
click at [1094, 449] on div "ELECTRIC7 - [PERSON_NAME] 5 2 ELECTRC16 - [PERSON_NAME]" at bounding box center [784, 279] width 1568 height 415
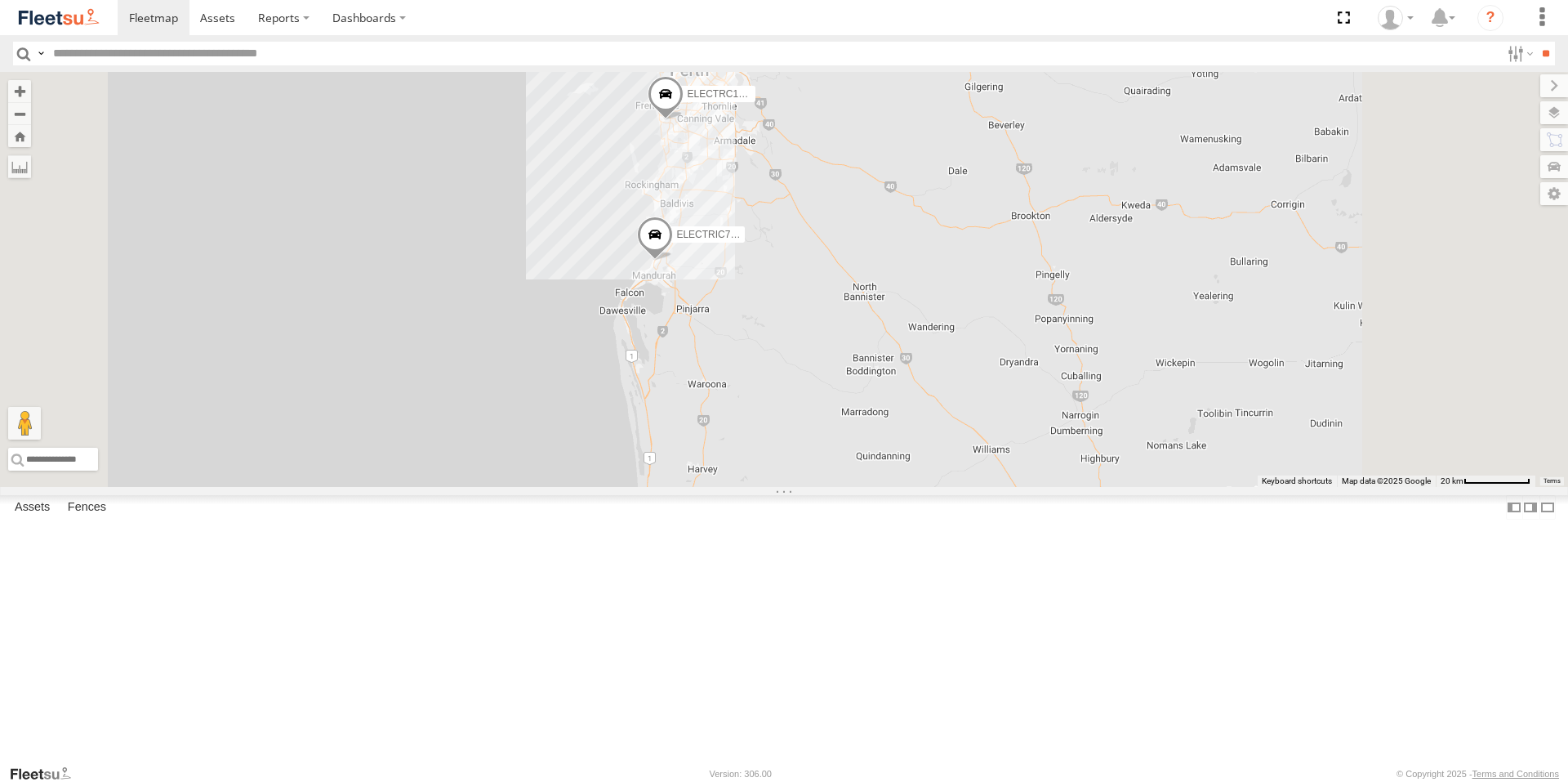
drag, startPoint x: 1020, startPoint y: 633, endPoint x: 979, endPoint y: 361, distance: 275.1
click at [956, 307] on div "ELECTRIC7 - [PERSON_NAME] ELECTRC16 - [PERSON_NAME] ELECTRC12 - [PERSON_NAME] 7" at bounding box center [784, 279] width 1568 height 415
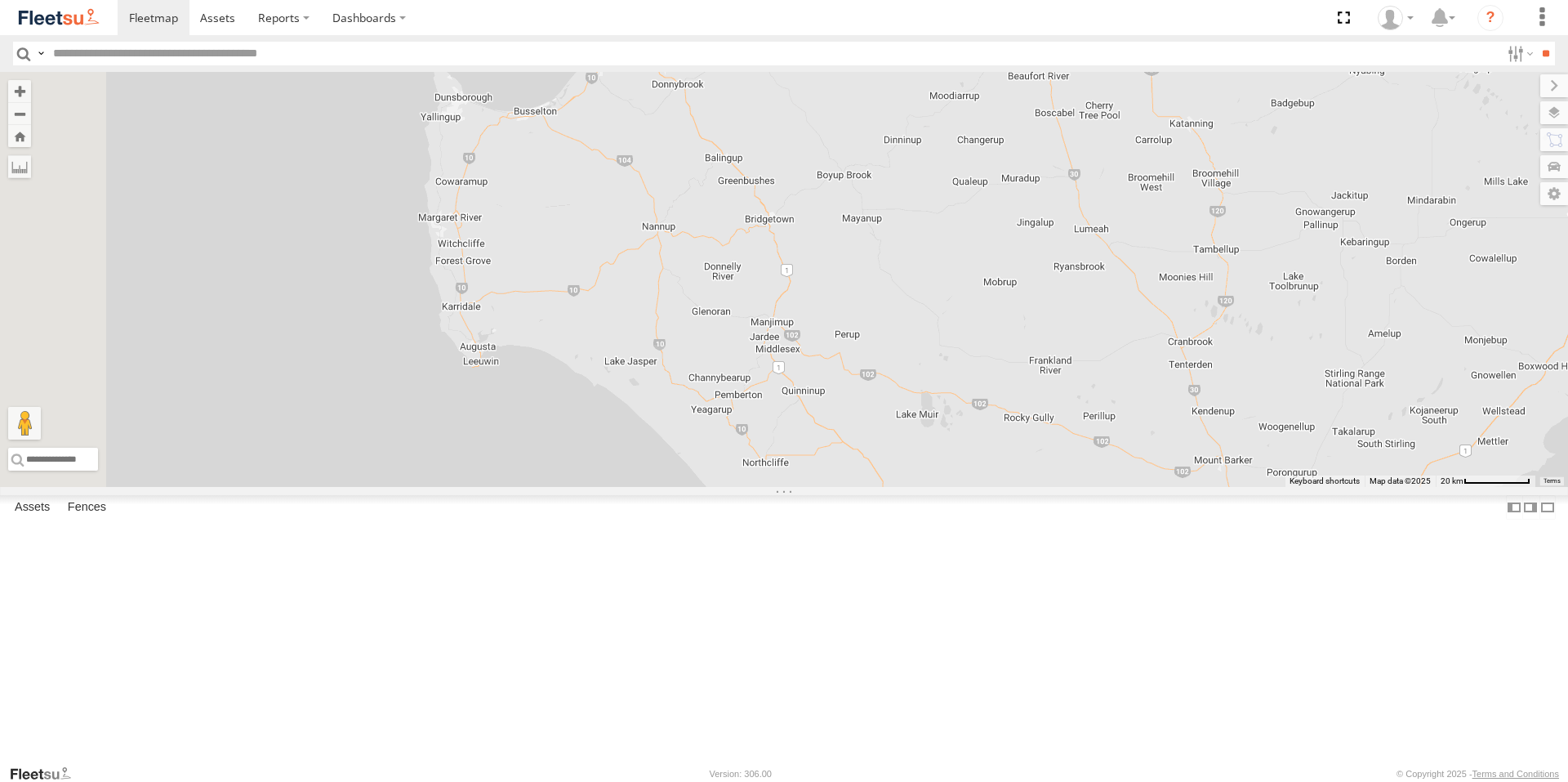
drag, startPoint x: 979, startPoint y: 389, endPoint x: 1001, endPoint y: 591, distance: 203.2
click at [985, 487] on div "ELECTRIC7 - [PERSON_NAME] ELECTRC16 - [PERSON_NAME] ELECTRC12 - [PERSON_NAME] 7" at bounding box center [784, 279] width 1568 height 415
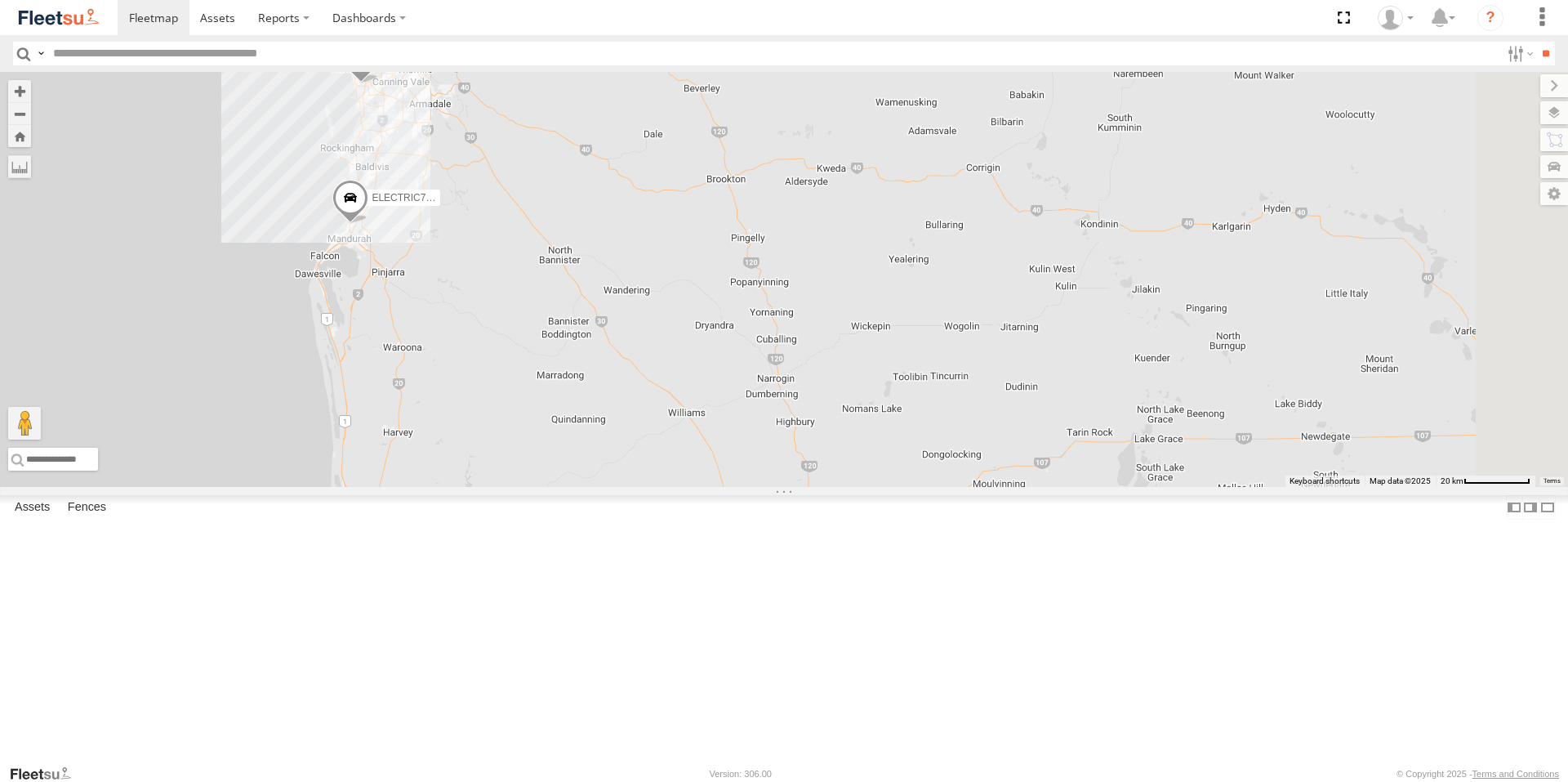
drag, startPoint x: 1010, startPoint y: 391, endPoint x: 1167, endPoint y: 485, distance: 183.0
click at [1167, 485] on div "ELECTRIC7 - [PERSON_NAME] ELECTRC16 - [PERSON_NAME] ELECTRC12 - [PERSON_NAME] 7" at bounding box center [784, 279] width 1568 height 415
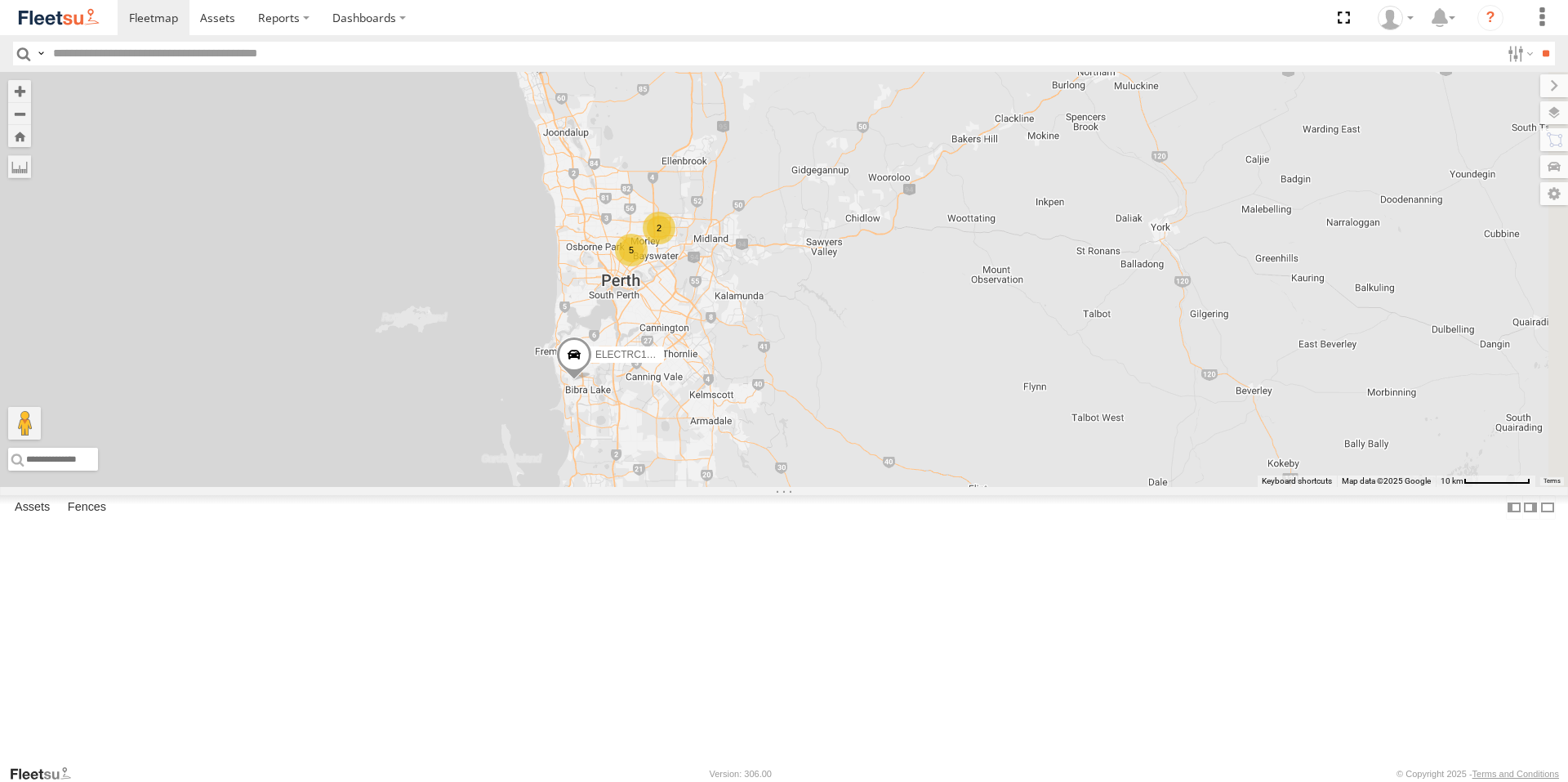
drag, startPoint x: 1116, startPoint y: 341, endPoint x: 1088, endPoint y: 497, distance: 158.5
click at [1088, 487] on div "ELECTRIC7 - [PERSON_NAME] ELECTRC16 - [PERSON_NAME] ELECTRC12 - [PERSON_NAME] 5…" at bounding box center [784, 279] width 1568 height 415
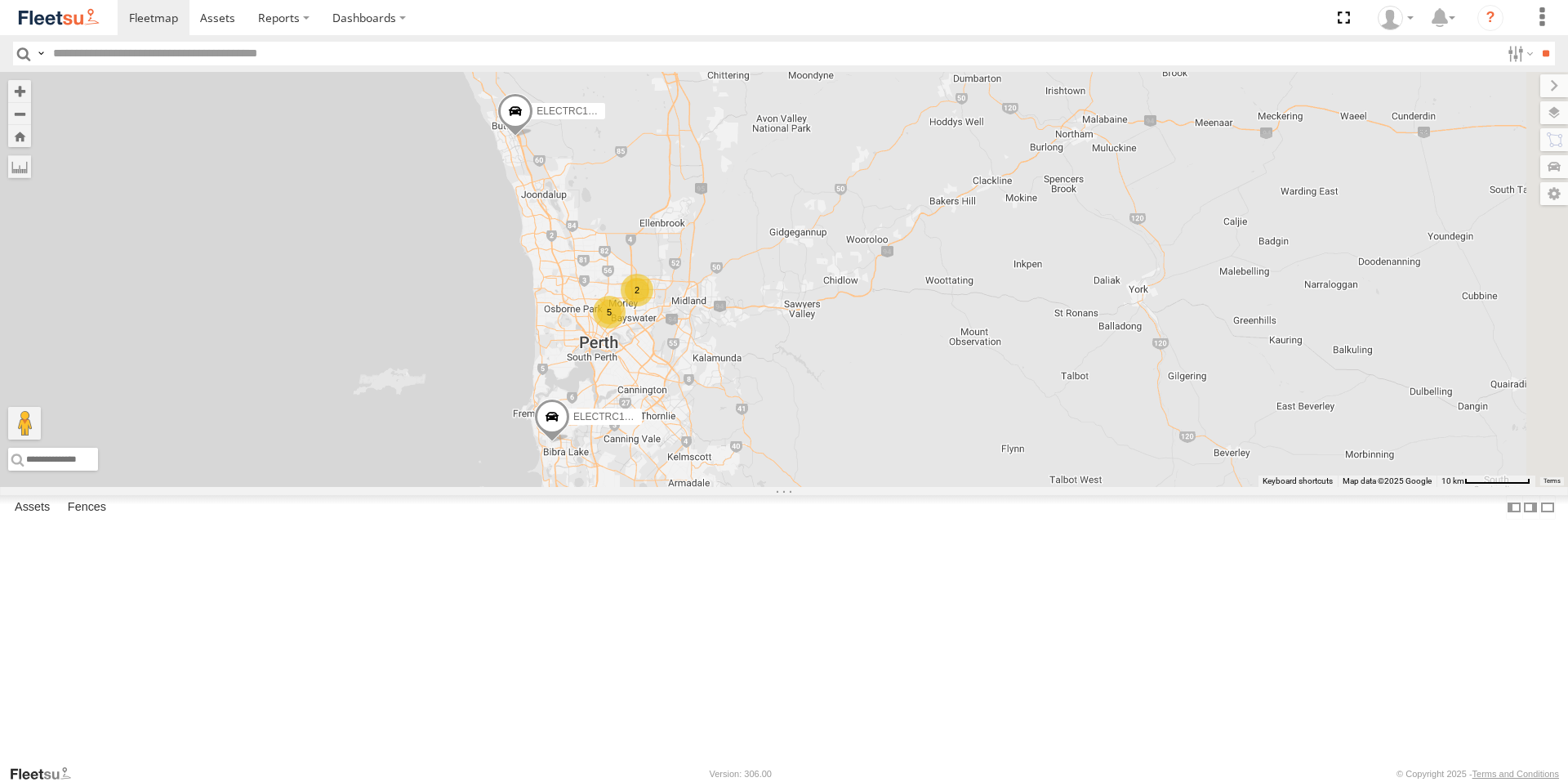
drag, startPoint x: 1021, startPoint y: 361, endPoint x: 1002, endPoint y: 390, distance: 34.7
click at [1002, 390] on div "ELECTRIC7 - [PERSON_NAME] ELECTRC16 - [PERSON_NAME] ELECTRC12 - [PERSON_NAME] 5…" at bounding box center [784, 279] width 1568 height 415
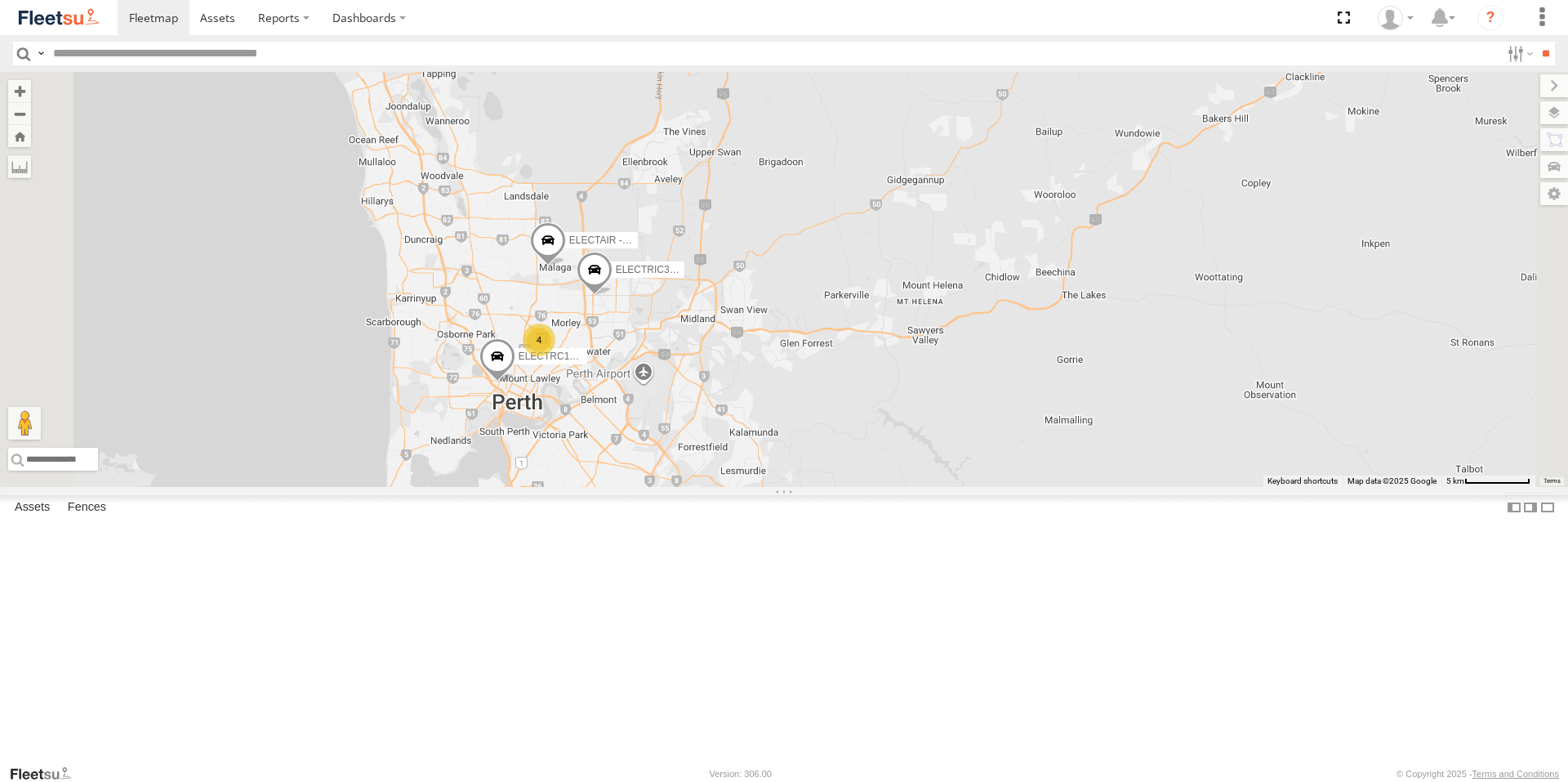
drag, startPoint x: 964, startPoint y: 410, endPoint x: 1079, endPoint y: 381, distance: 118.6
click at [1079, 381] on div "ELECTRIC7 - [PERSON_NAME] ELECTRC16 - [PERSON_NAME] ELECTRC12 - [PERSON_NAME] 4…" at bounding box center [784, 279] width 1568 height 415
